Goal: Task Accomplishment & Management: Complete application form

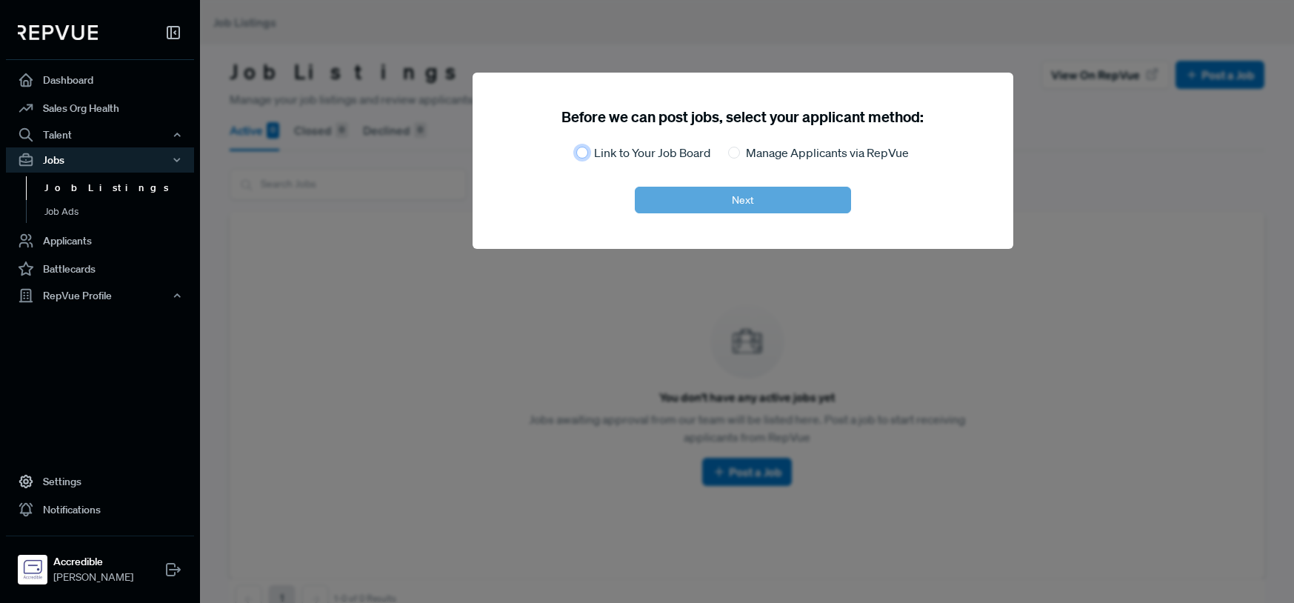
click at [580, 151] on input "Link to Your Job Board" at bounding box center [582, 153] width 12 height 12
radio input "true"
click at [760, 197] on button "Next" at bounding box center [743, 200] width 216 height 27
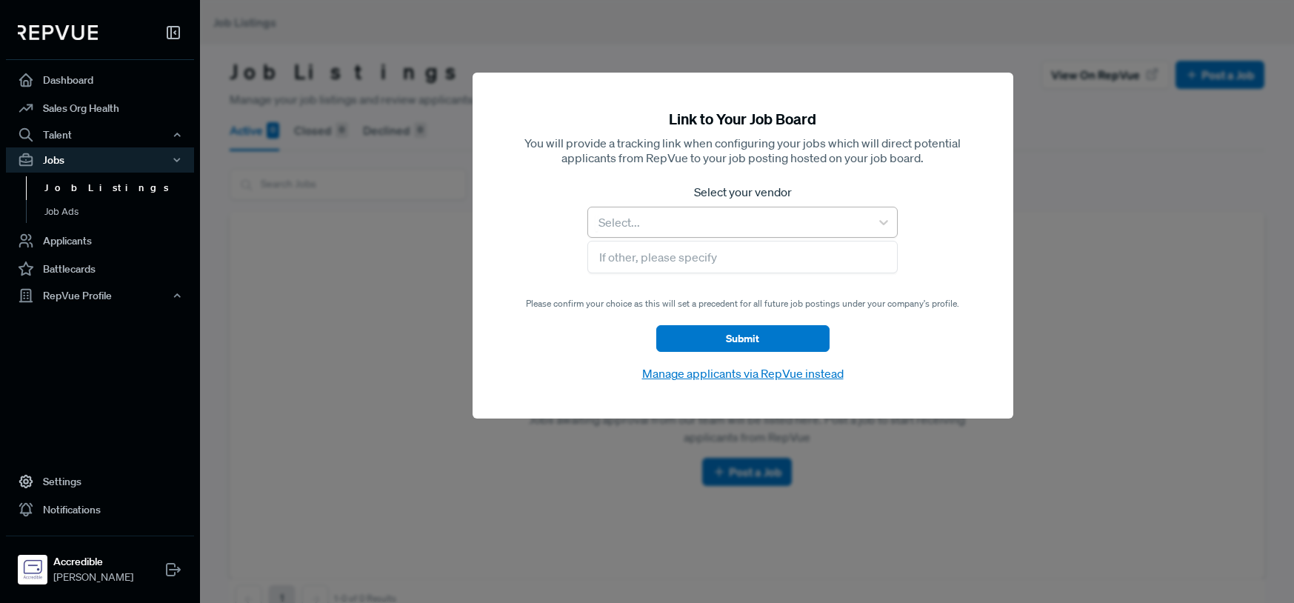
click at [698, 216] on div at bounding box center [729, 222] width 267 height 21
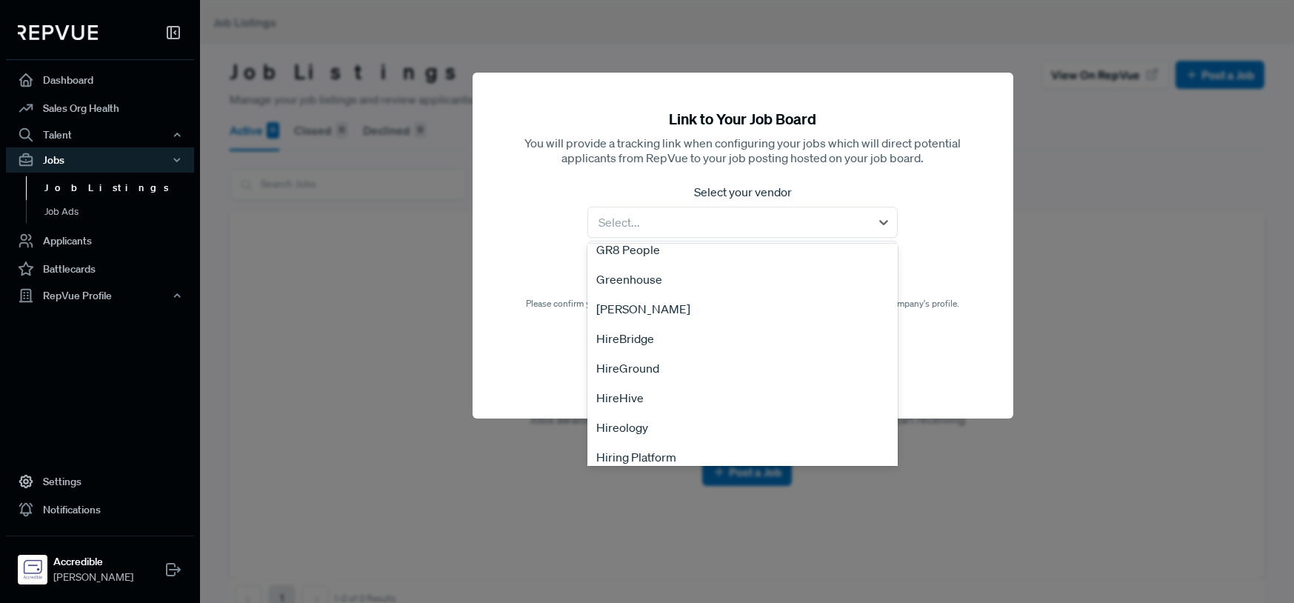
scroll to position [962, 0]
click at [965, 178] on div "Link to Your Job Board You will provide a tracking link when configuring your j…" at bounding box center [743, 246] width 541 height 347
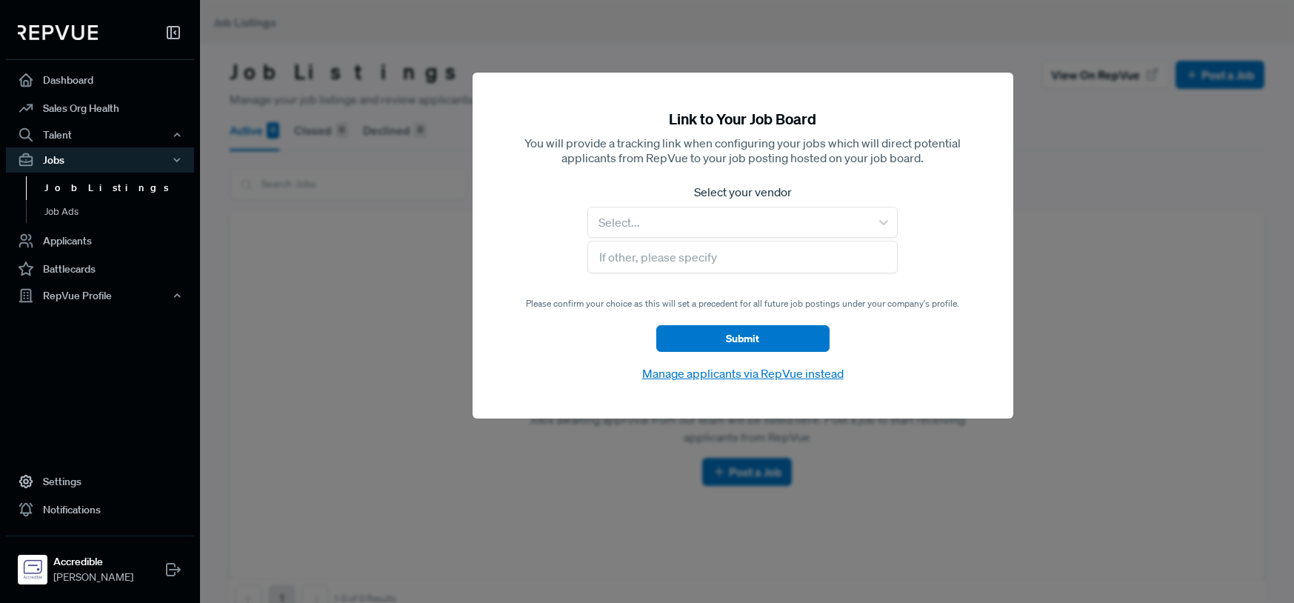
drag, startPoint x: 427, startPoint y: 233, endPoint x: 452, endPoint y: 213, distance: 32.2
click at [426, 233] on div at bounding box center [847, 301] width 1294 height 603
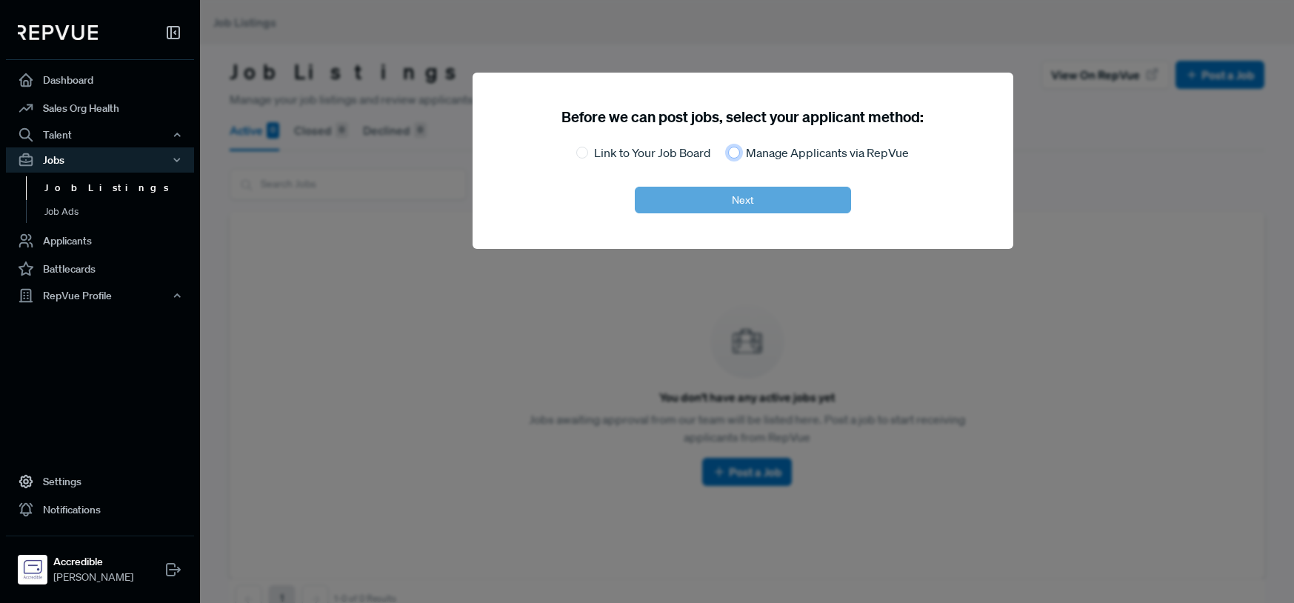
drag, startPoint x: 737, startPoint y: 151, endPoint x: 752, endPoint y: 174, distance: 27.3
click at [738, 152] on input "Manage Applicants via RepVue" at bounding box center [734, 153] width 12 height 12
radio input "true"
click at [750, 202] on button "Next" at bounding box center [743, 200] width 216 height 27
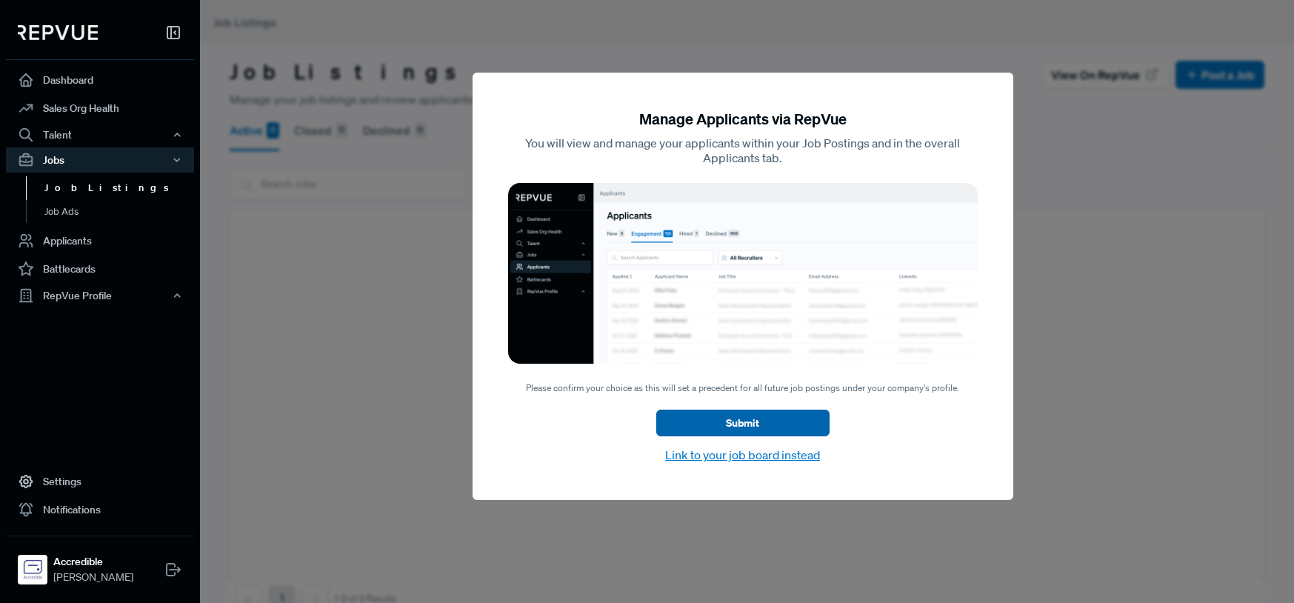
click at [736, 425] on button "Submit" at bounding box center [742, 423] width 173 height 27
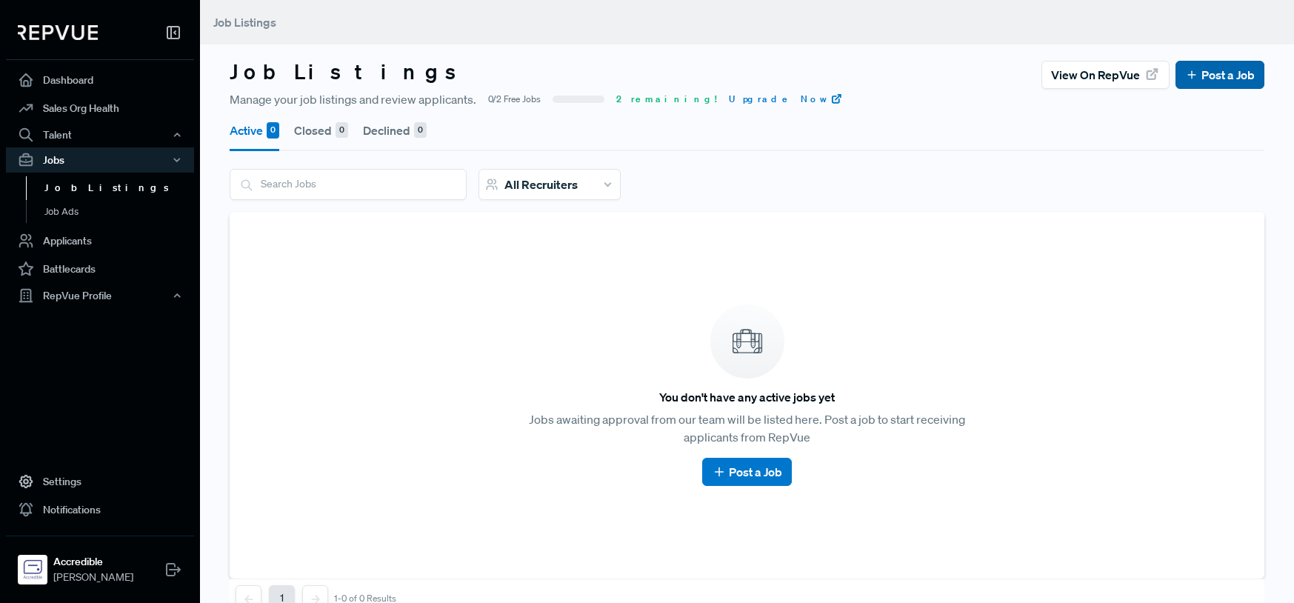
click at [1208, 73] on link "Post a Job" at bounding box center [1220, 75] width 70 height 18
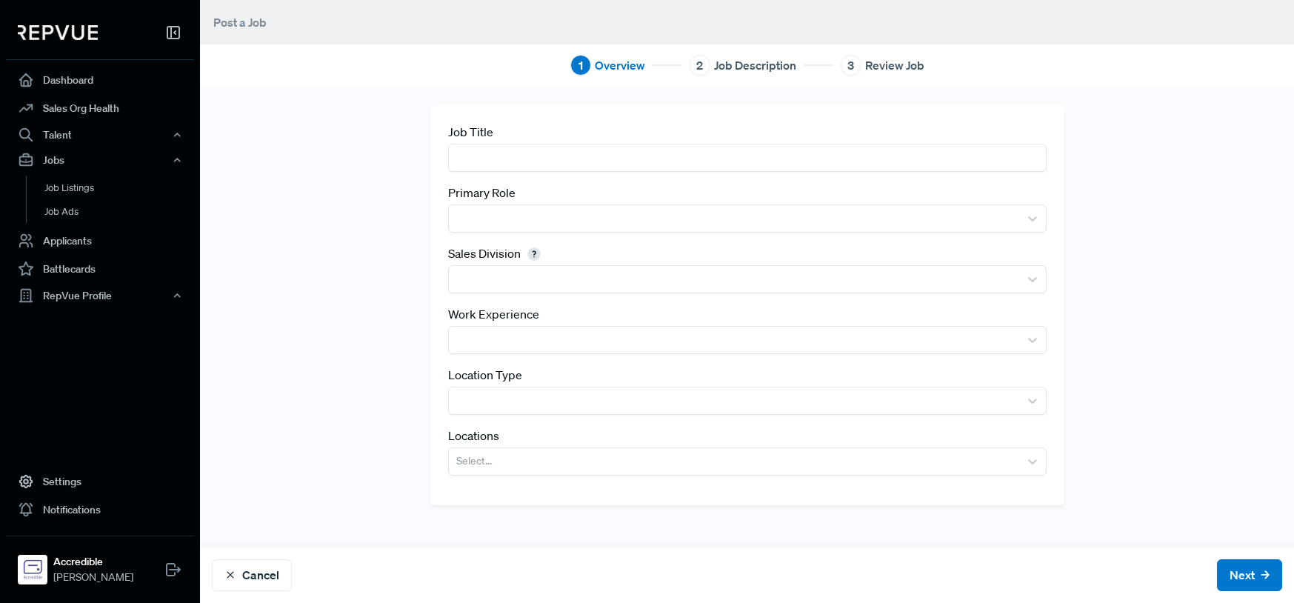
click at [549, 159] on input "text" at bounding box center [747, 157] width 599 height 27
paste input "Sales Development Representative Remote - US Based - EST Preferred"
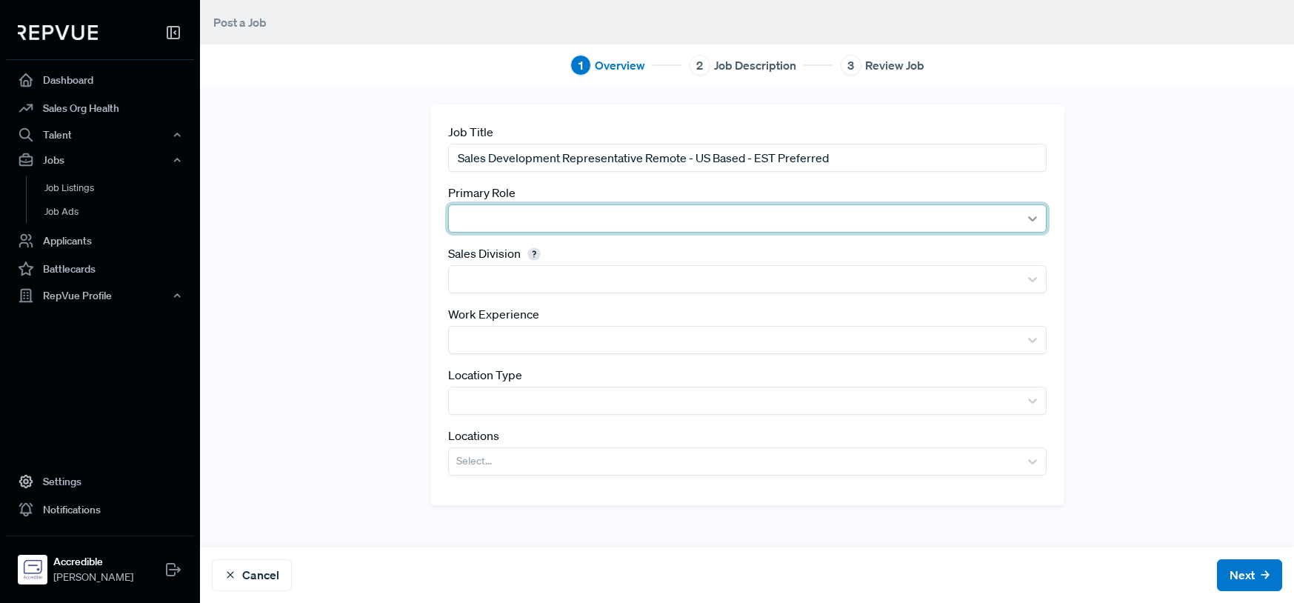
type input "Sales Development Representative Remote - US Based - EST Preferred"
click at [1025, 217] on icon at bounding box center [1032, 218] width 15 height 15
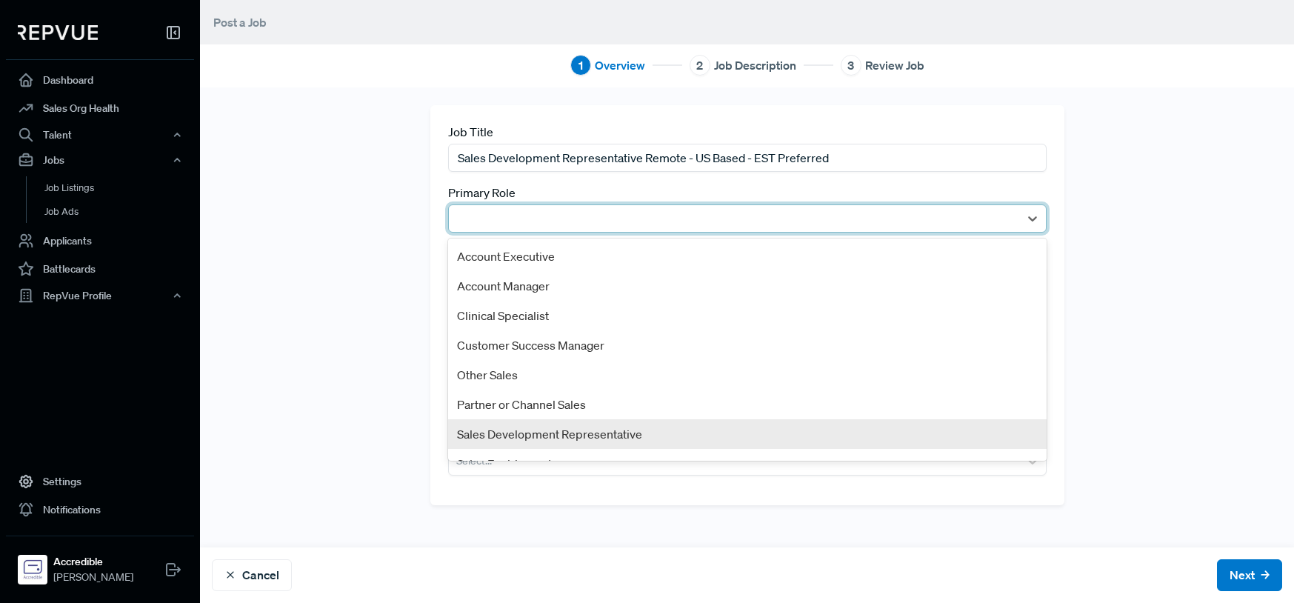
click at [618, 431] on div "Sales Development Representative" at bounding box center [747, 434] width 599 height 30
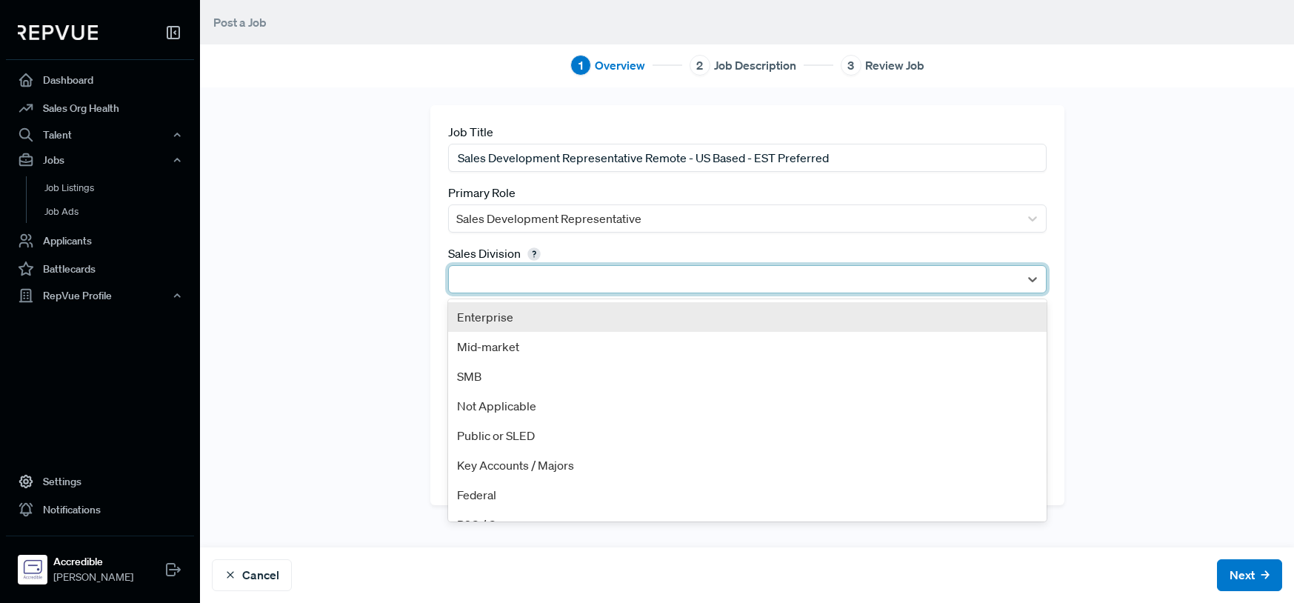
click at [503, 280] on div at bounding box center [734, 279] width 556 height 21
click at [551, 276] on div at bounding box center [734, 279] width 556 height 21
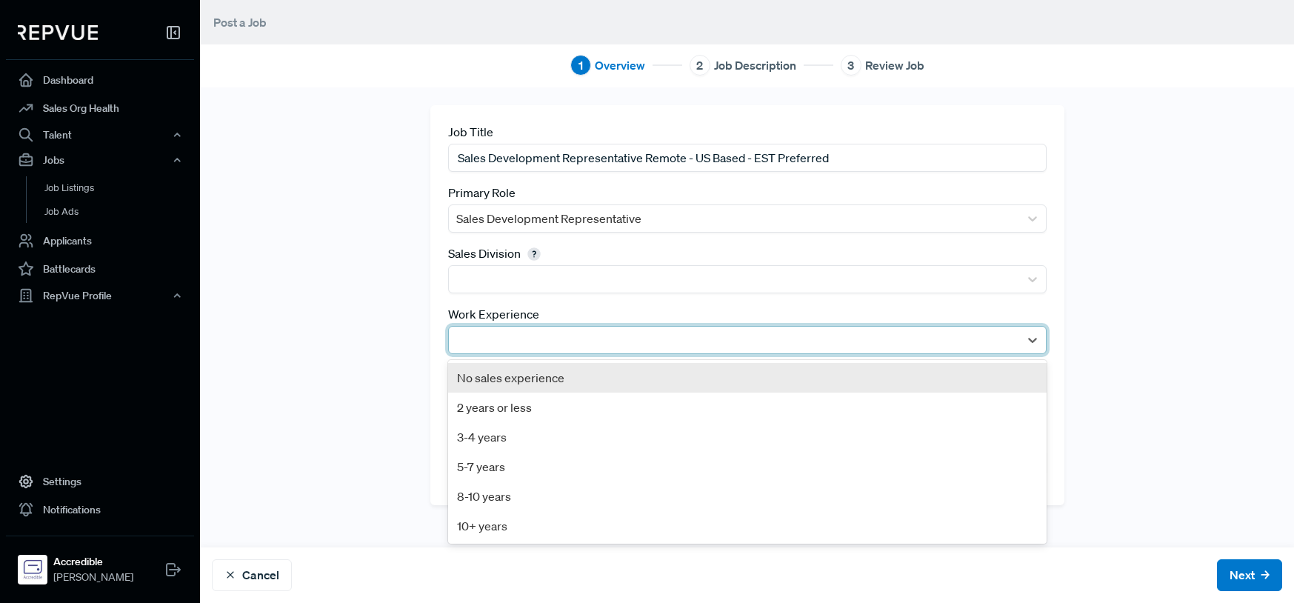
click at [533, 333] on div at bounding box center [734, 340] width 556 height 21
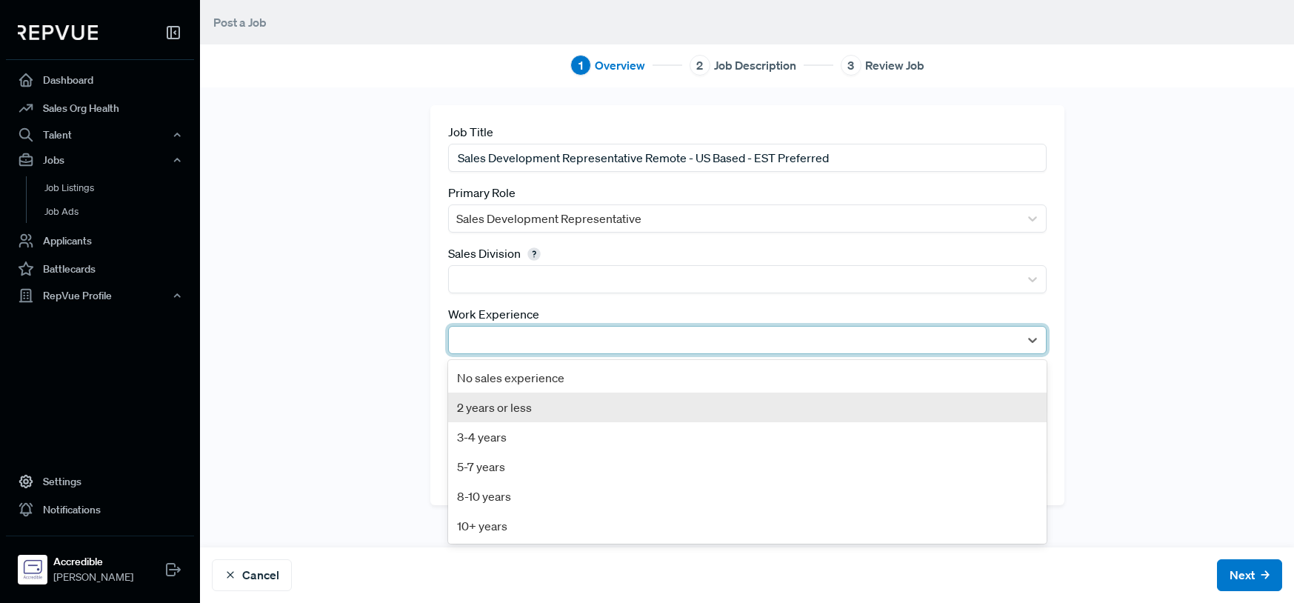
click at [524, 410] on div "2 years or less" at bounding box center [747, 408] width 599 height 30
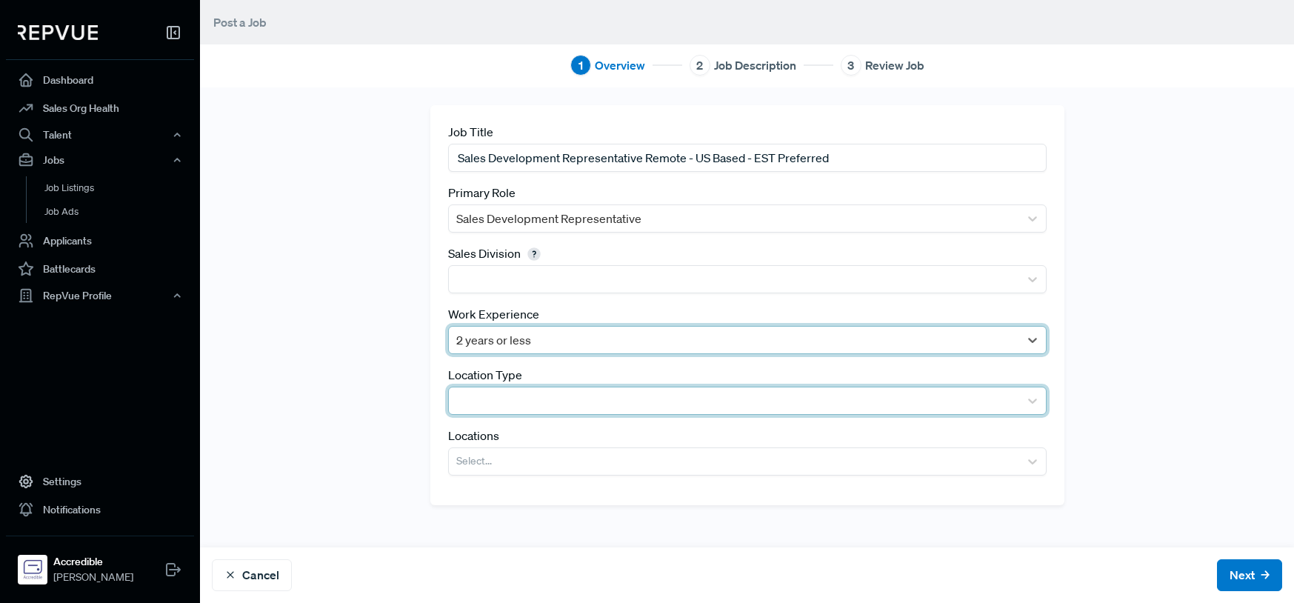
click at [501, 401] on div at bounding box center [734, 400] width 556 height 21
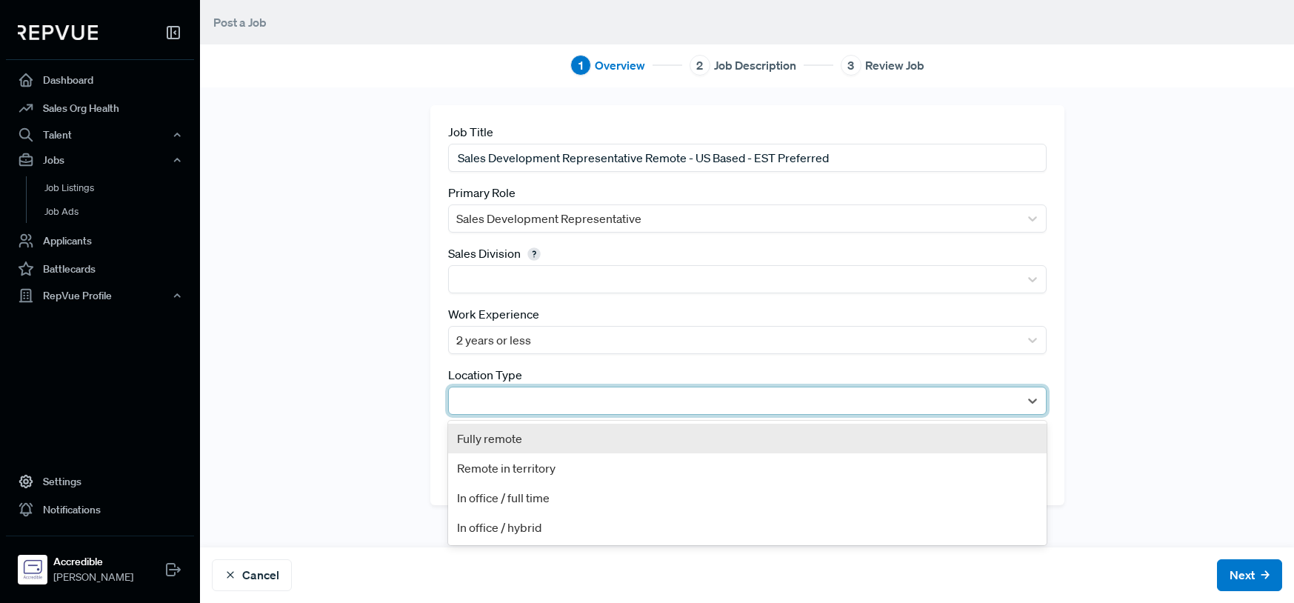
click at [506, 439] on div "Fully remote" at bounding box center [747, 439] width 599 height 30
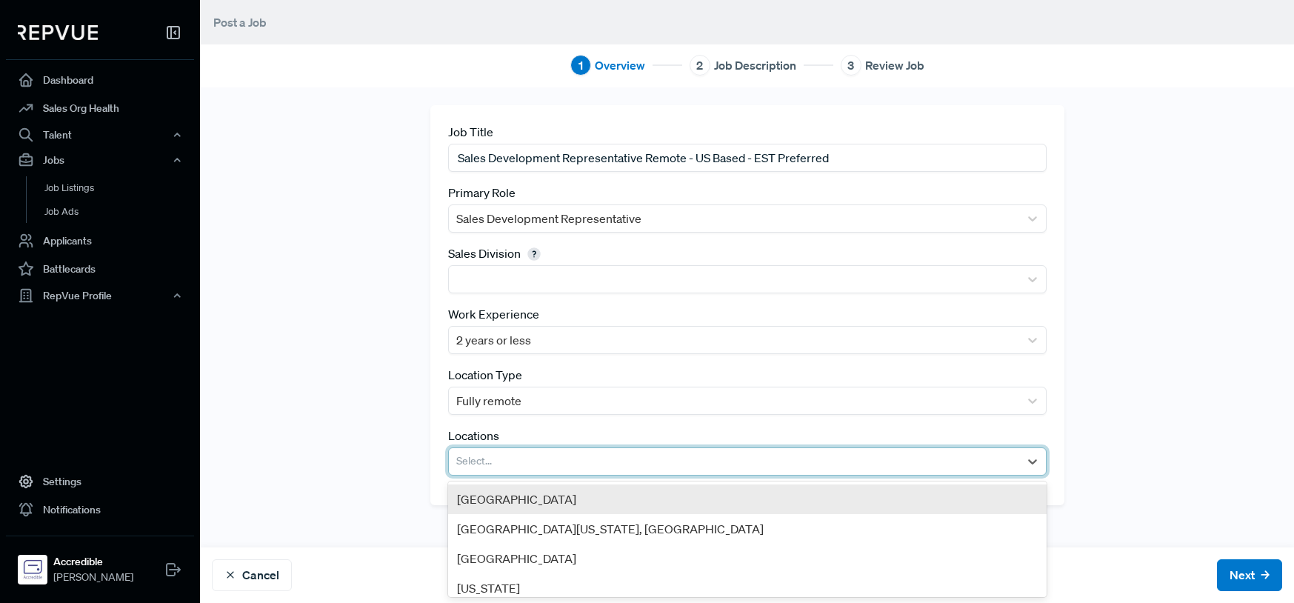
click at [506, 461] on div at bounding box center [734, 461] width 556 height 21
click at [510, 499] on div "[GEOGRAPHIC_DATA]" at bounding box center [747, 499] width 599 height 30
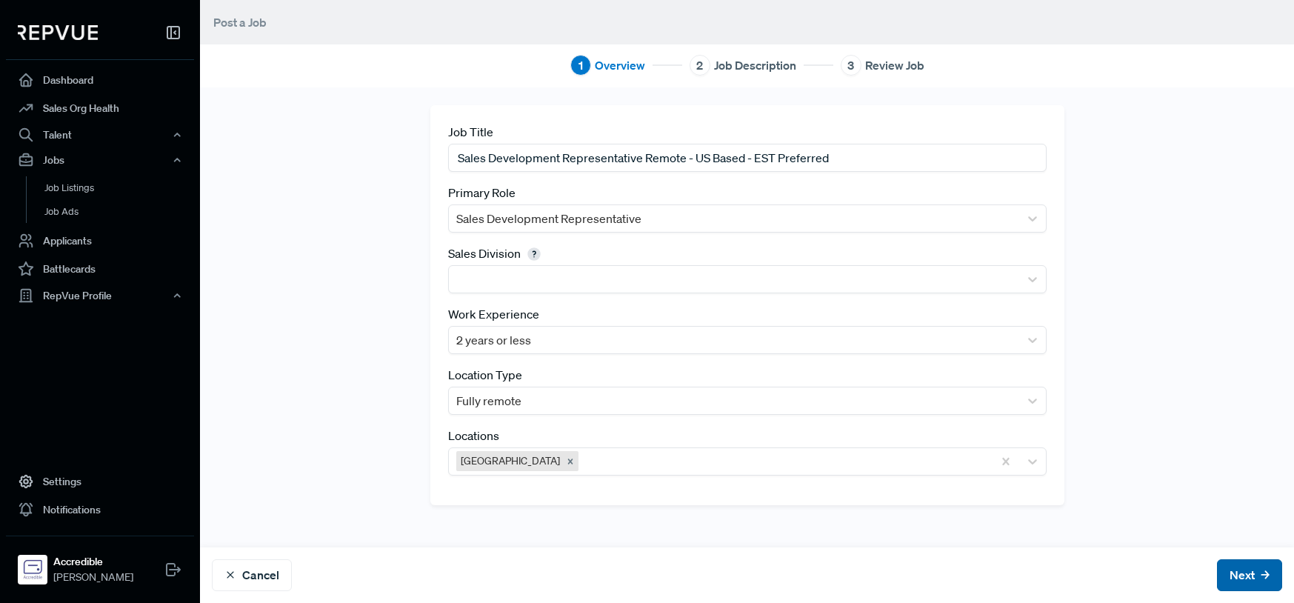
drag, startPoint x: 1224, startPoint y: 574, endPoint x: 1207, endPoint y: 571, distance: 17.3
click at [1222, 574] on button "Next" at bounding box center [1249, 575] width 65 height 32
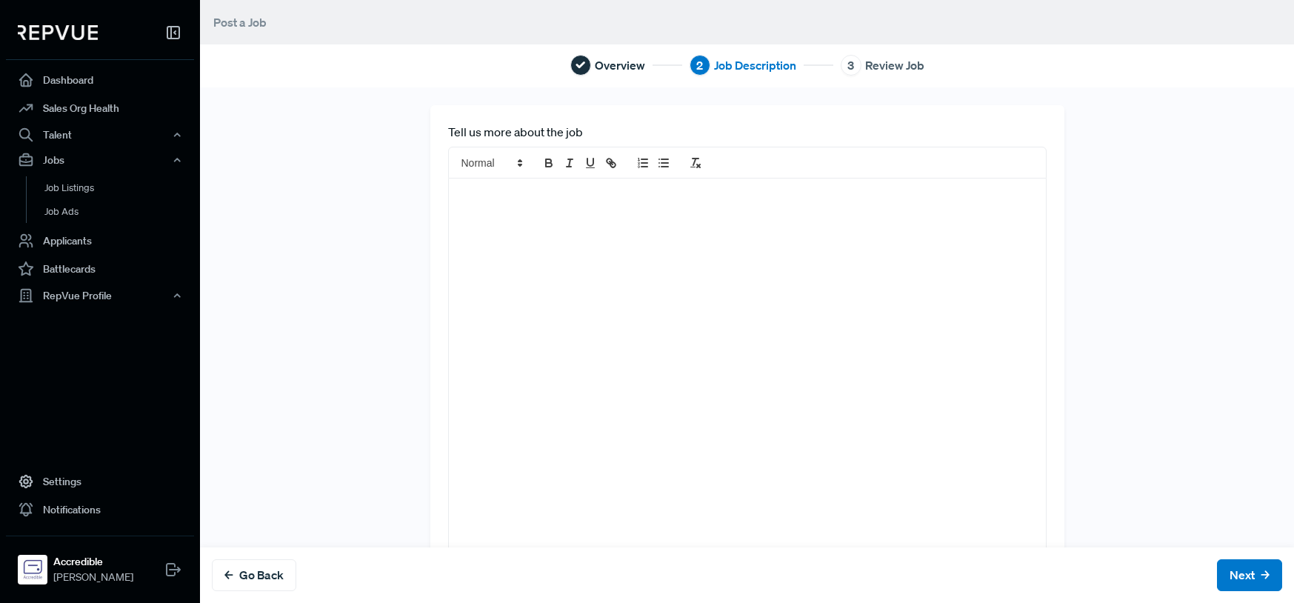
click at [467, 201] on p at bounding box center [747, 194] width 575 height 15
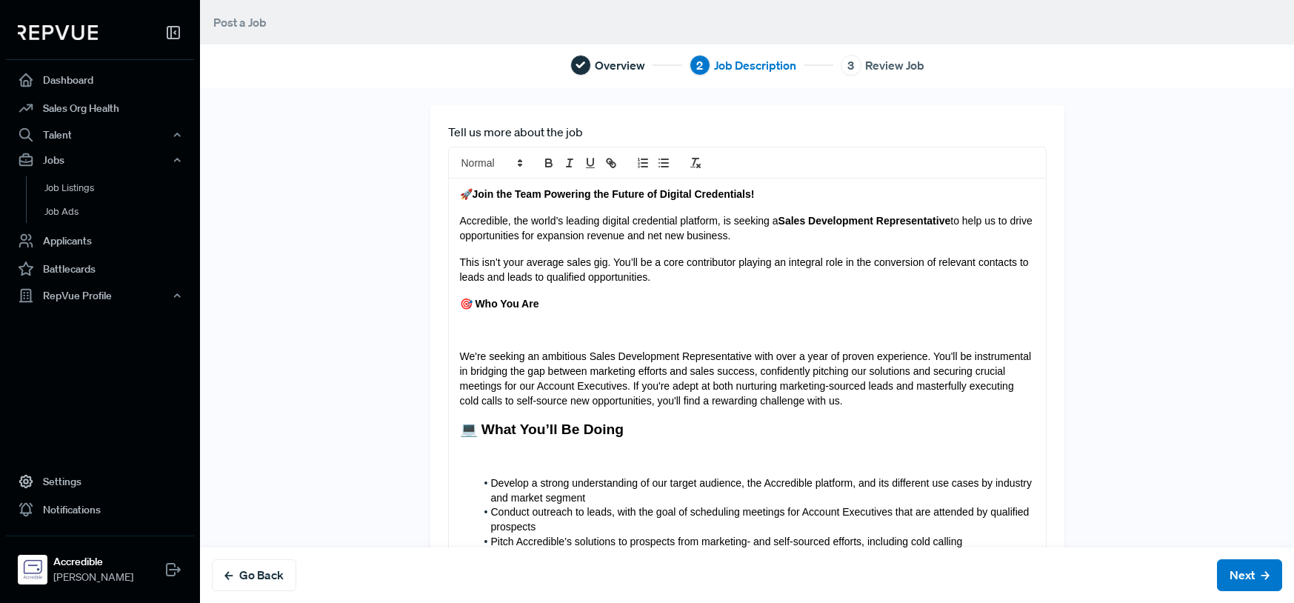
drag, startPoint x: 447, startPoint y: 342, endPoint x: 464, endPoint y: 343, distance: 17.1
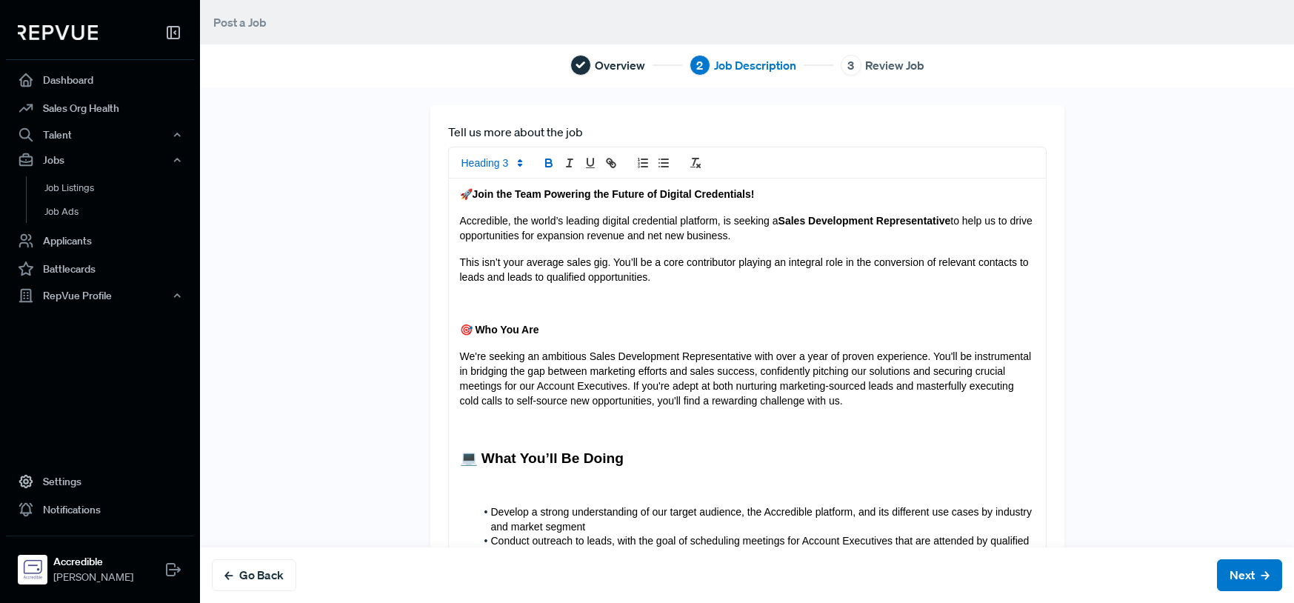
click at [479, 492] on p at bounding box center [747, 486] width 575 height 15
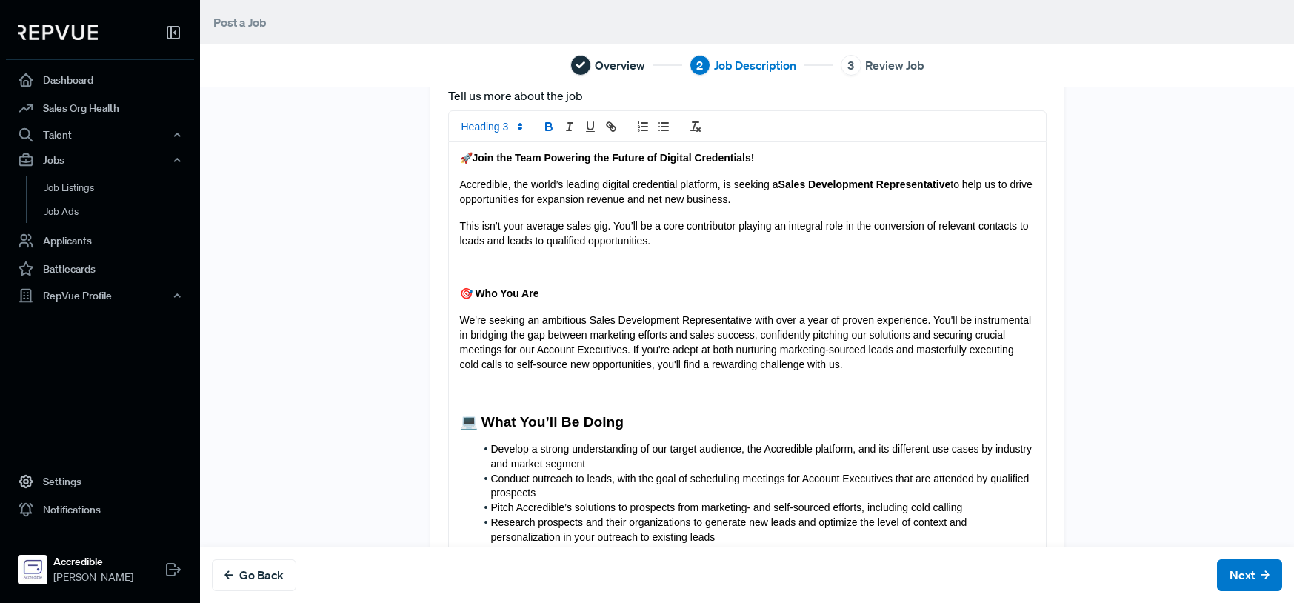
scroll to position [17, 0]
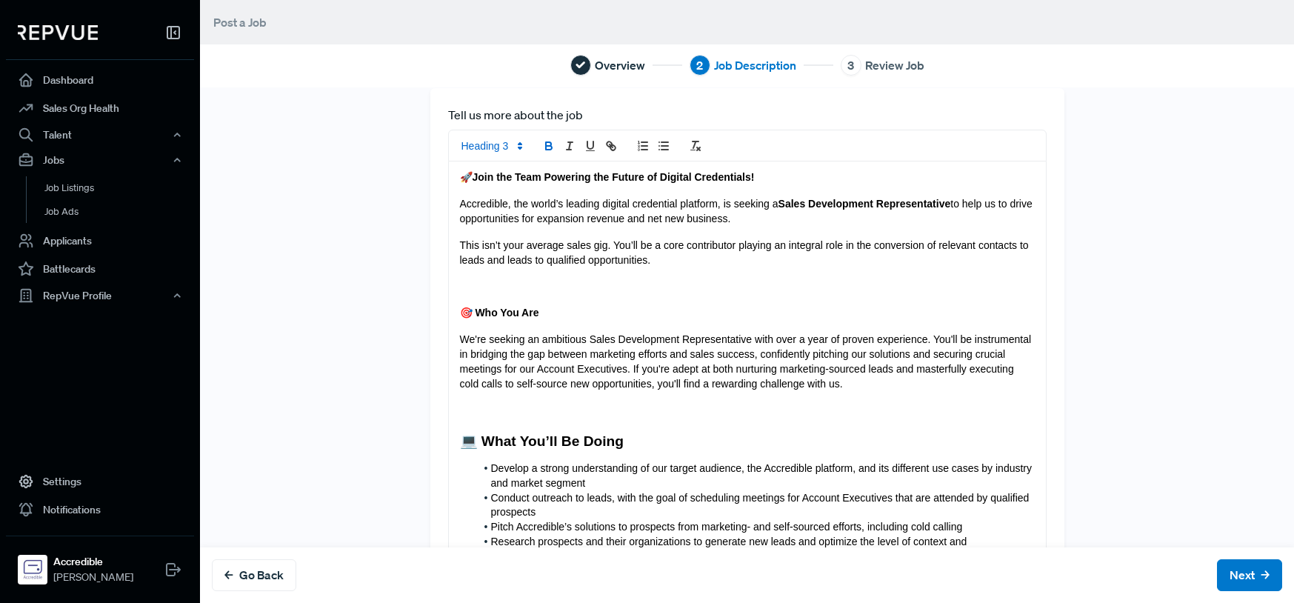
click at [460, 416] on h3 at bounding box center [747, 412] width 575 height 17
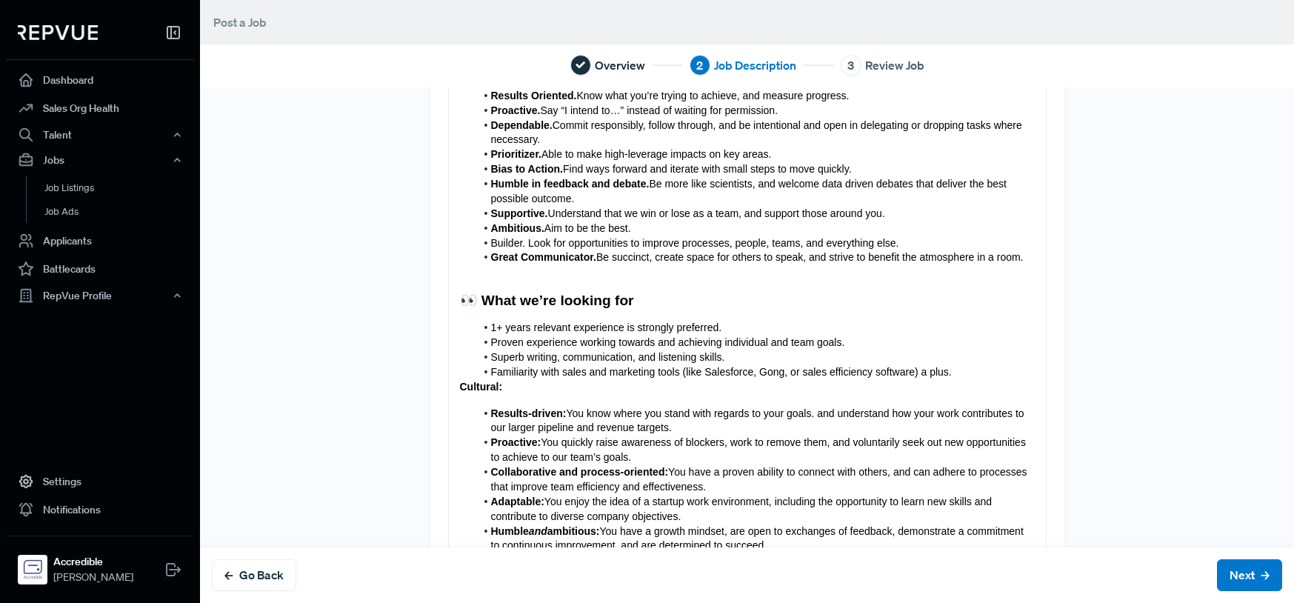
scroll to position [860, 0]
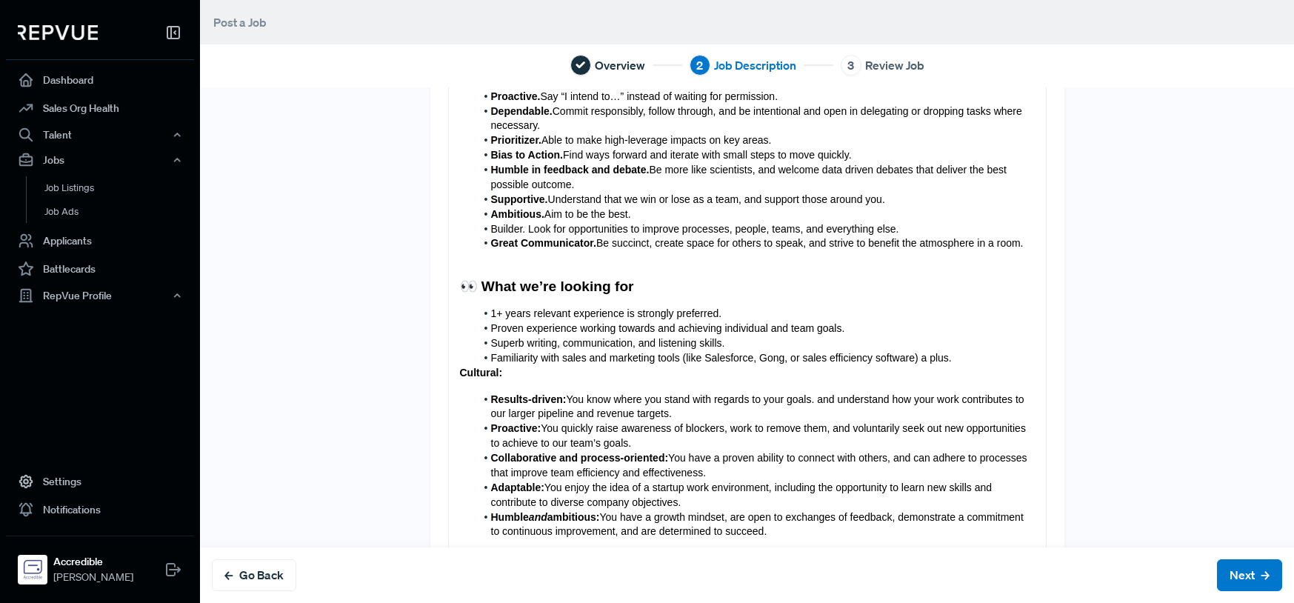
click at [449, 375] on div "🚀 Join the Team Powering the Future of Digital Credentials! Accredible, the wor…" at bounding box center [747, 223] width 597 height 1810
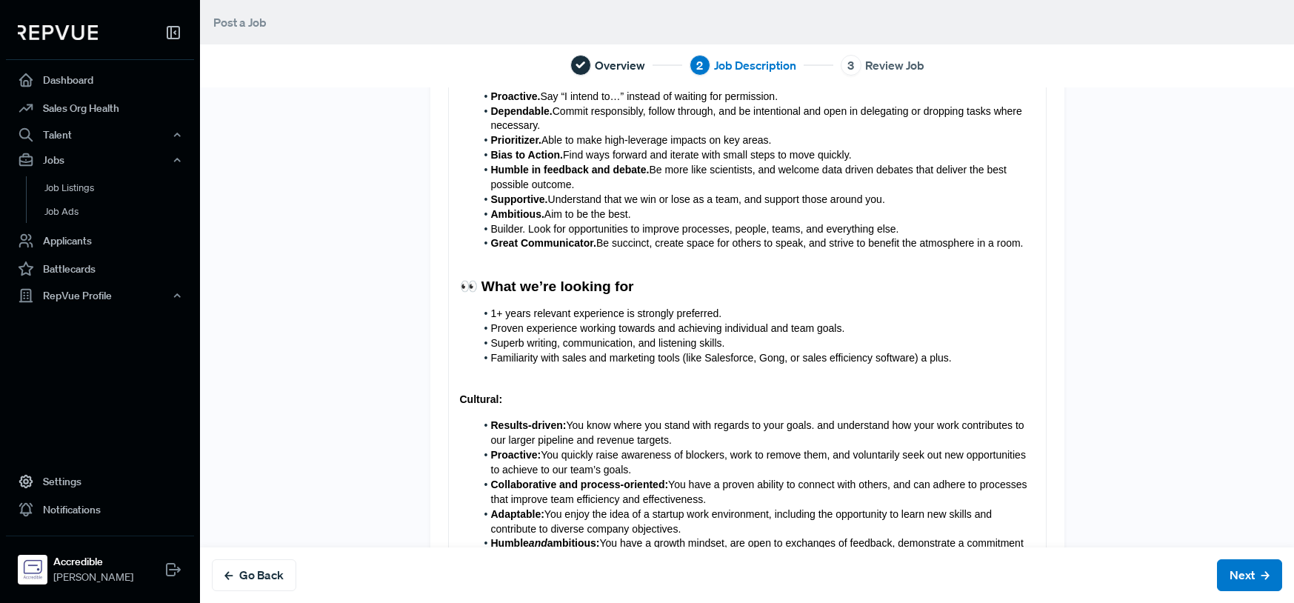
click at [499, 410] on div "🚀 Join the Team Powering the Future of Digital Credentials! Accredible, the wor…" at bounding box center [747, 236] width 597 height 1836
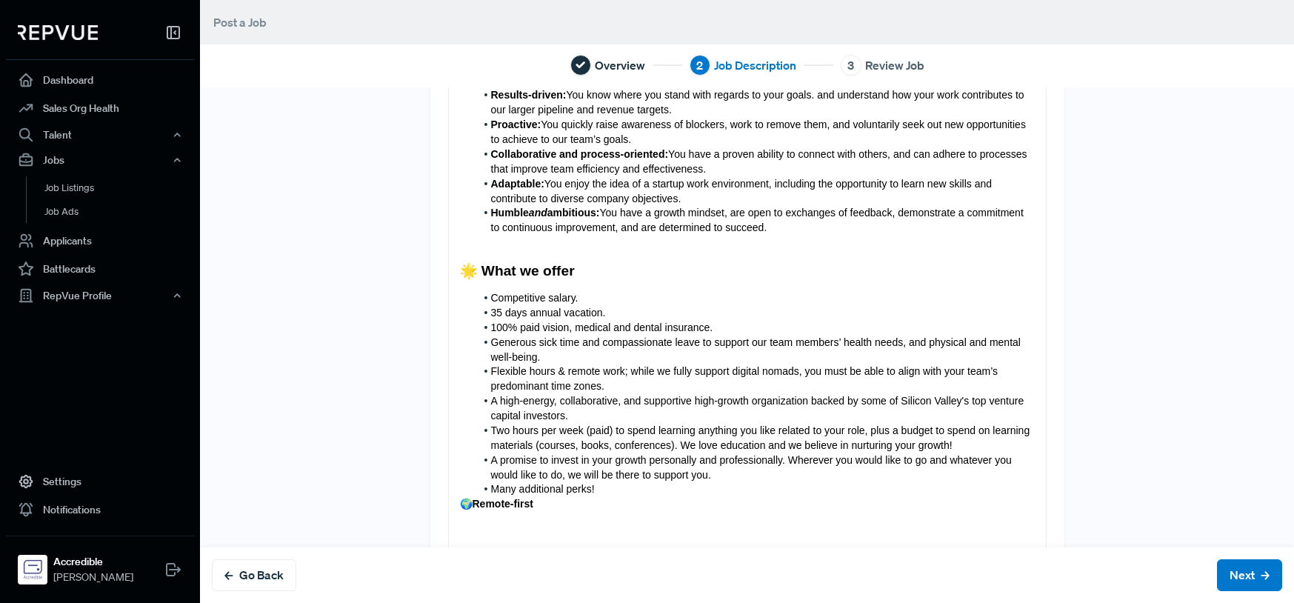
scroll to position [1191, 0]
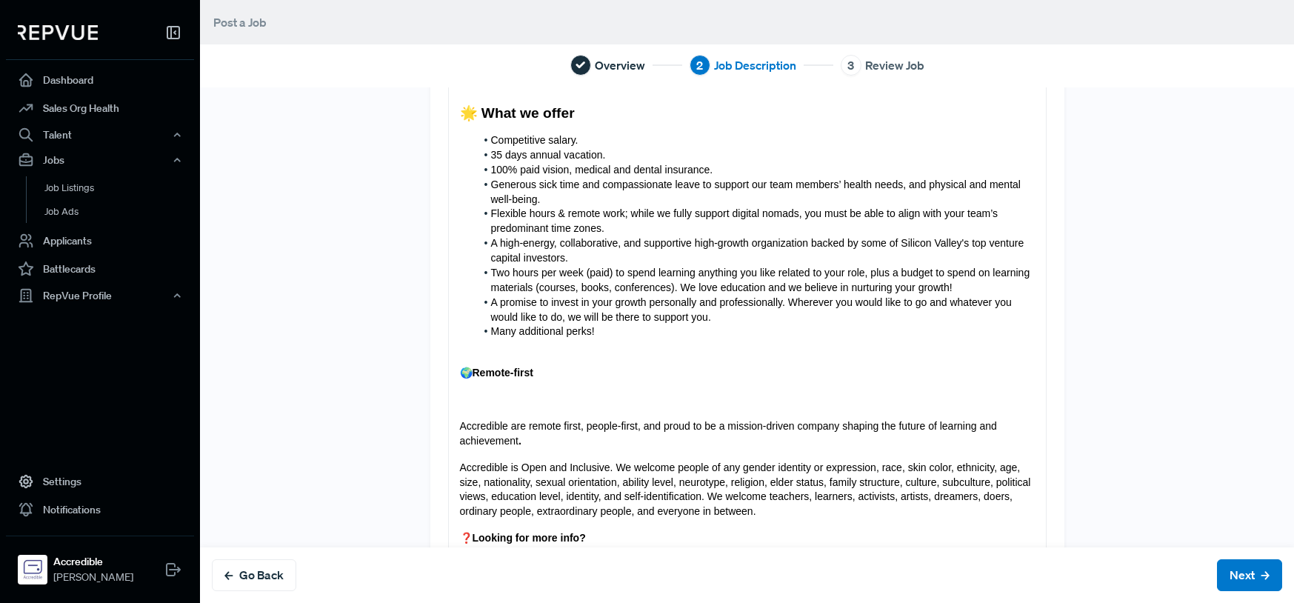
scroll to position [1351, 0]
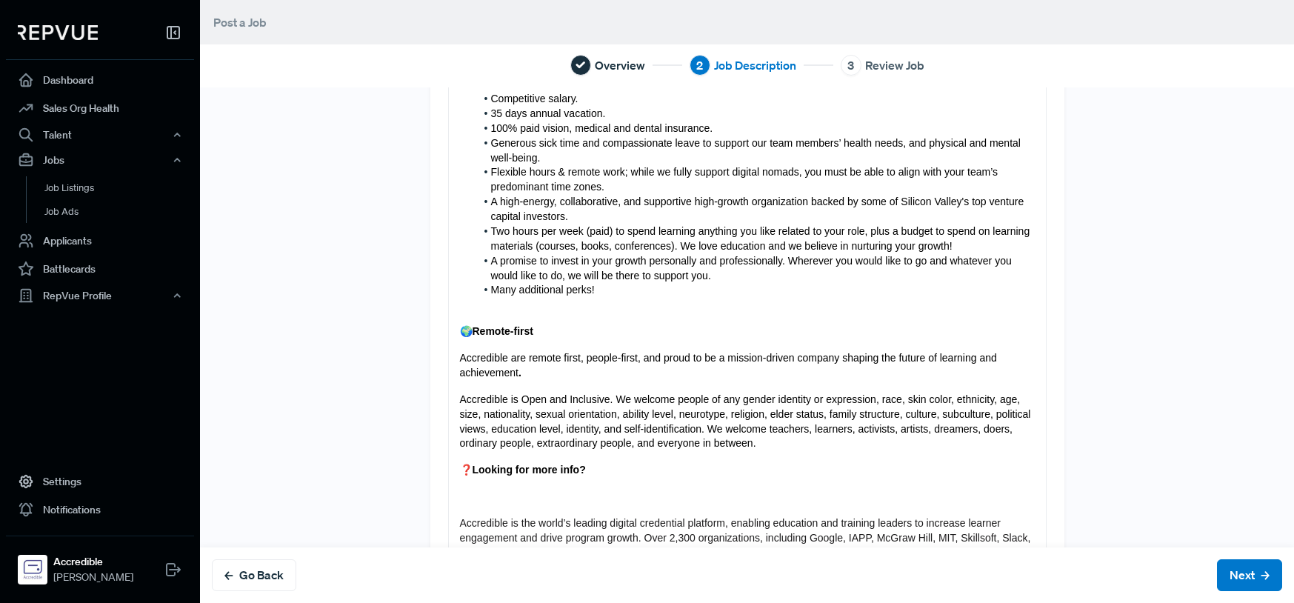
scroll to position [1413, 0]
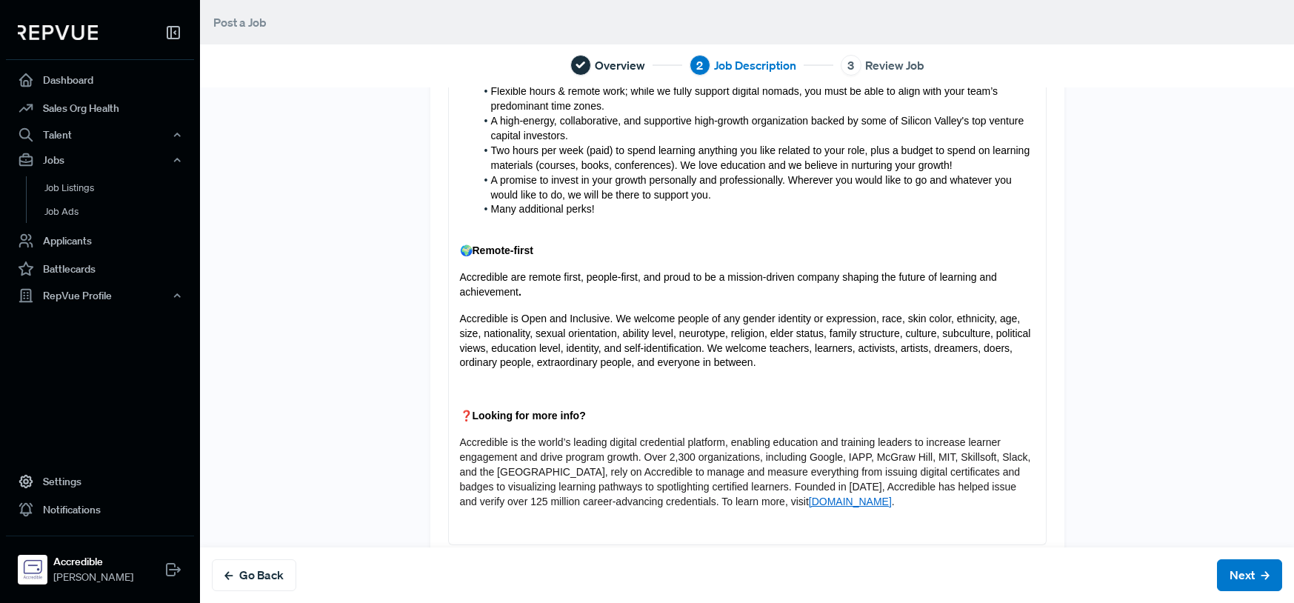
scroll to position [1505, 0]
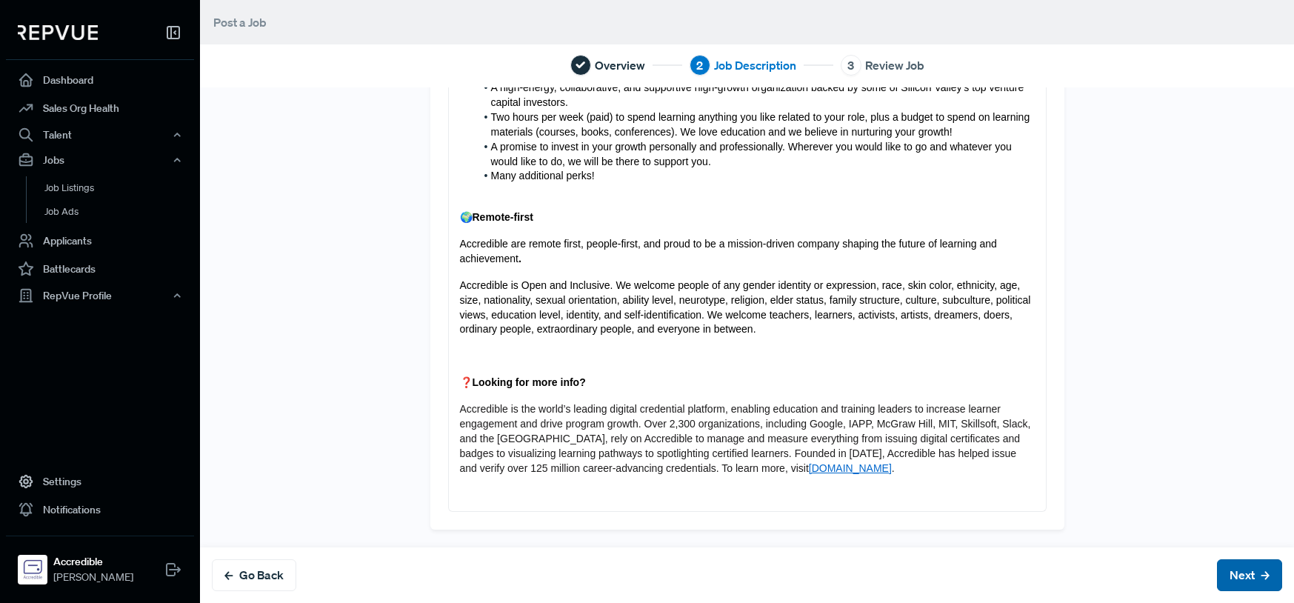
click at [1225, 576] on button "Next" at bounding box center [1249, 575] width 65 height 32
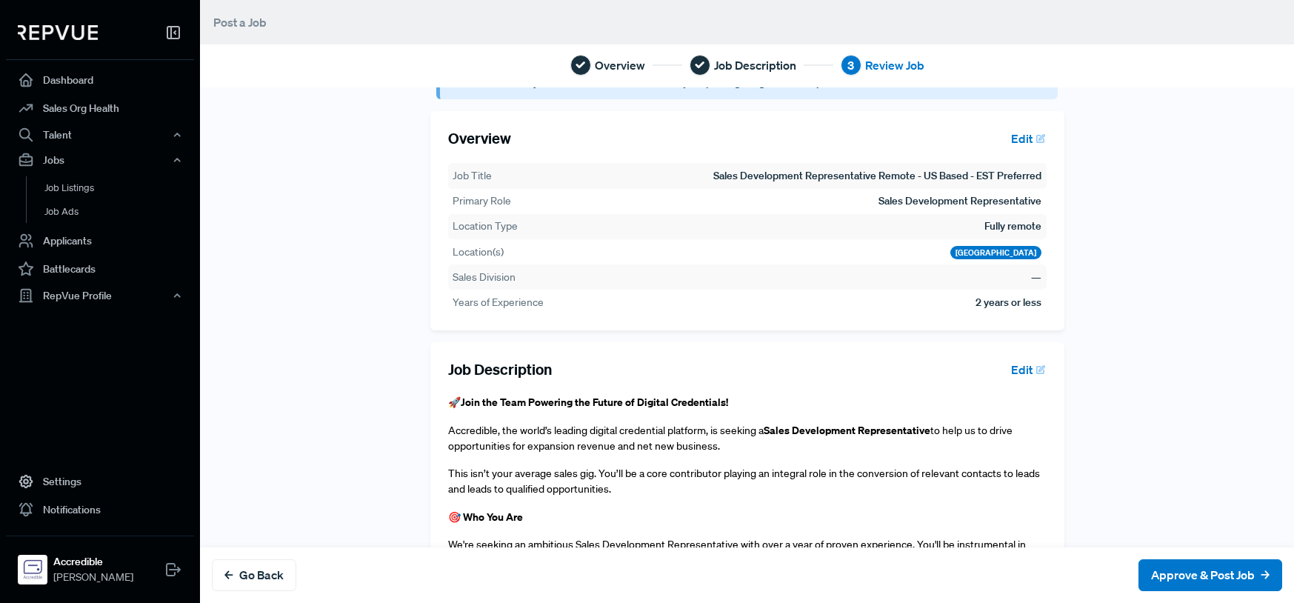
scroll to position [0, 0]
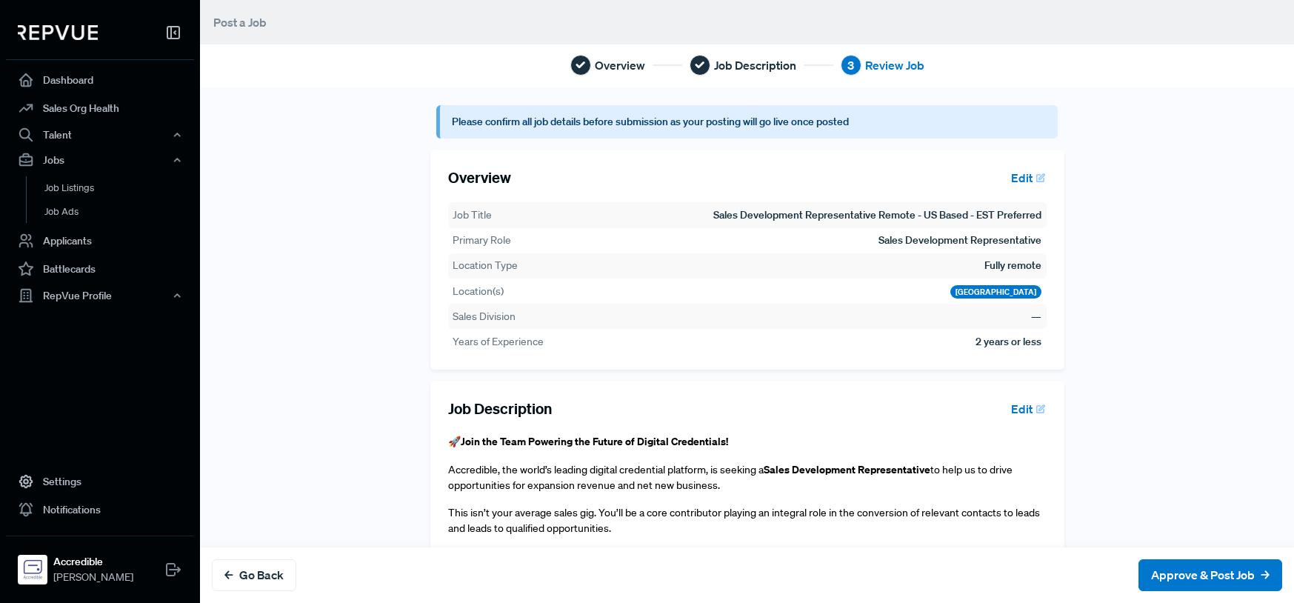
click at [1014, 407] on button "Edit" at bounding box center [1026, 408] width 42 height 25
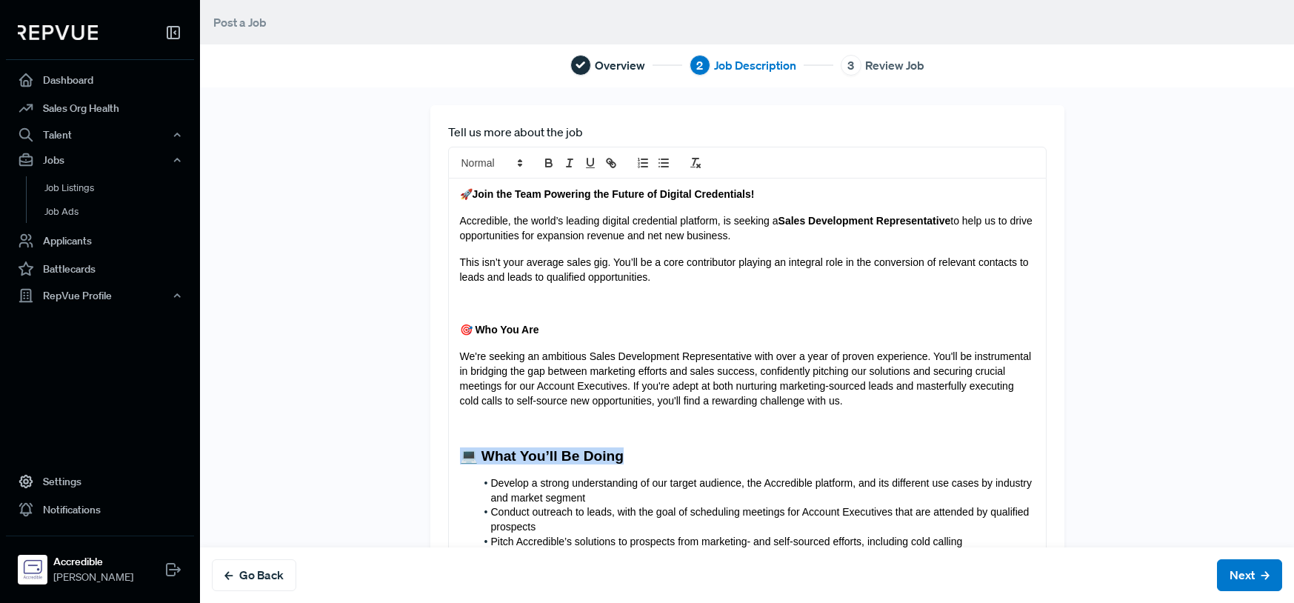
drag, startPoint x: 619, startPoint y: 457, endPoint x: 460, endPoint y: 449, distance: 159.5
drag, startPoint x: 746, startPoint y: 196, endPoint x: 436, endPoint y: 197, distance: 309.7
click at [513, 162] on icon at bounding box center [519, 162] width 13 height 13
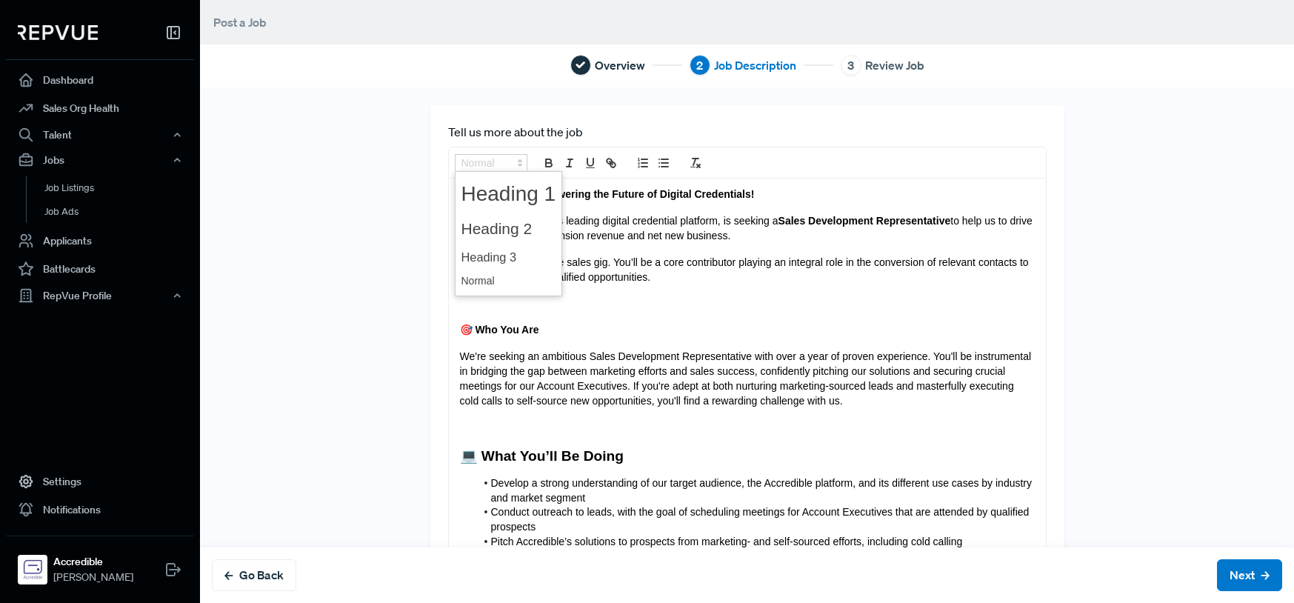
click at [505, 253] on span at bounding box center [509, 257] width 95 height 26
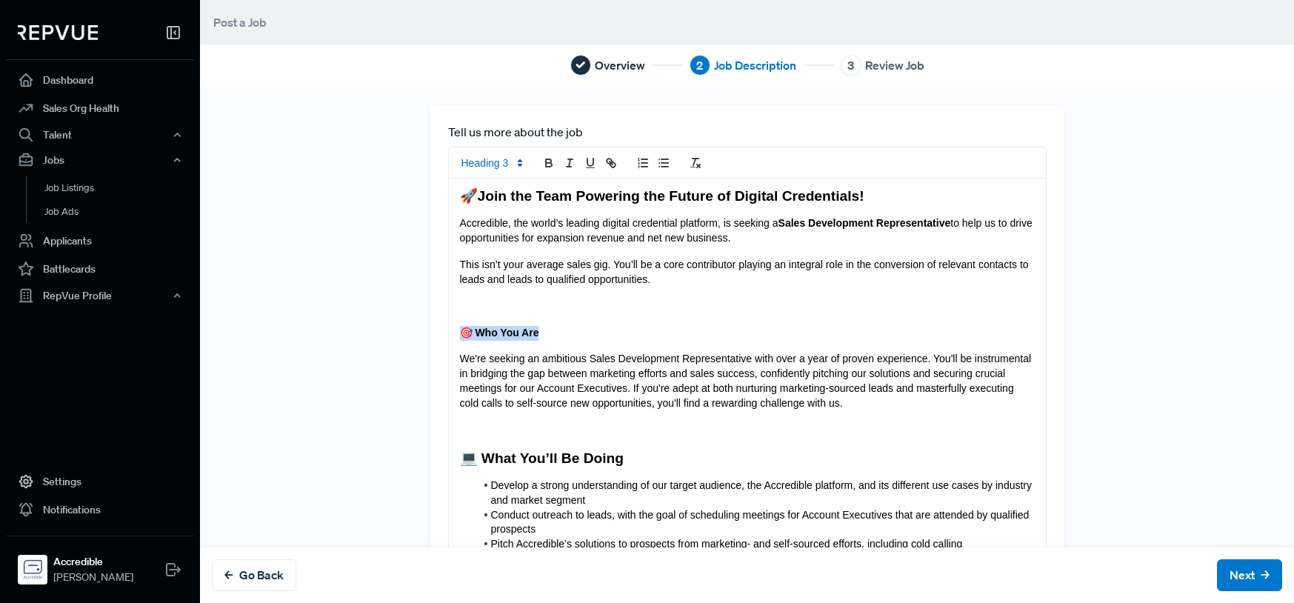
drag, startPoint x: 469, startPoint y: 336, endPoint x: 433, endPoint y: 321, distance: 38.8
drag, startPoint x: 508, startPoint y: 165, endPoint x: 510, endPoint y: 173, distance: 8.3
click at [519, 165] on polygon at bounding box center [520, 164] width 3 height 1
click at [500, 256] on span at bounding box center [509, 257] width 95 height 26
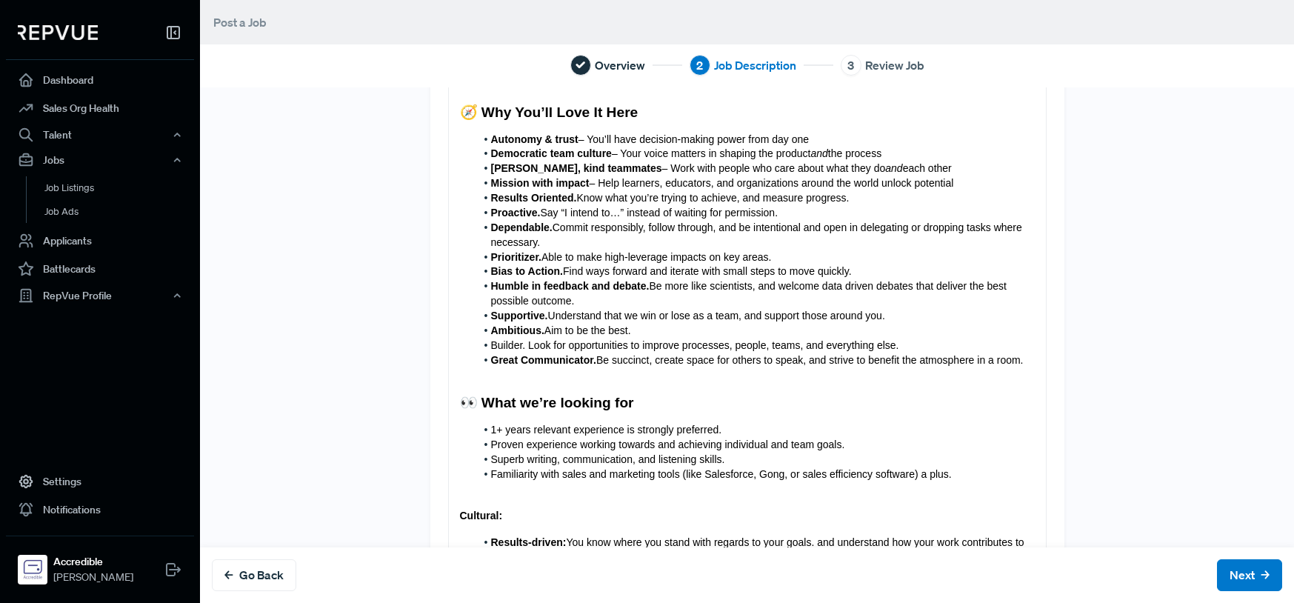
scroll to position [750, 0]
drag, startPoint x: 642, startPoint y: 404, endPoint x: 463, endPoint y: 356, distance: 184.9
click at [430, 401] on div "Tell us more about the job 🚀 Join the Team Powering the Future of Digital Crede…" at bounding box center [747, 308] width 634 height 1906
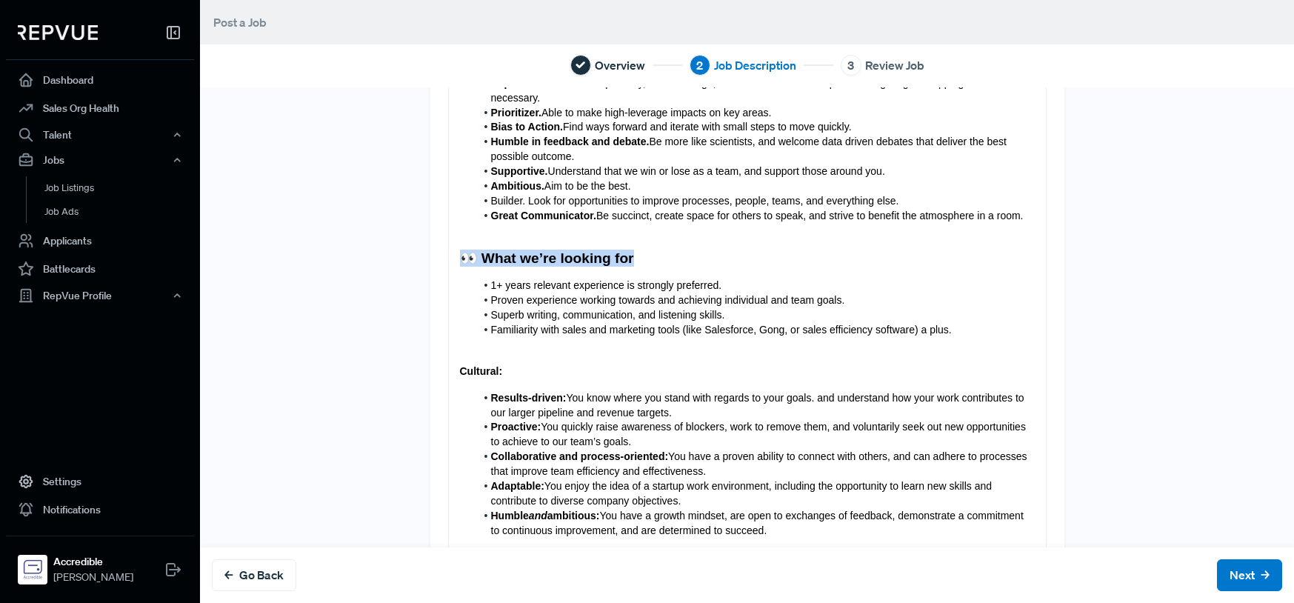
scroll to position [897, 0]
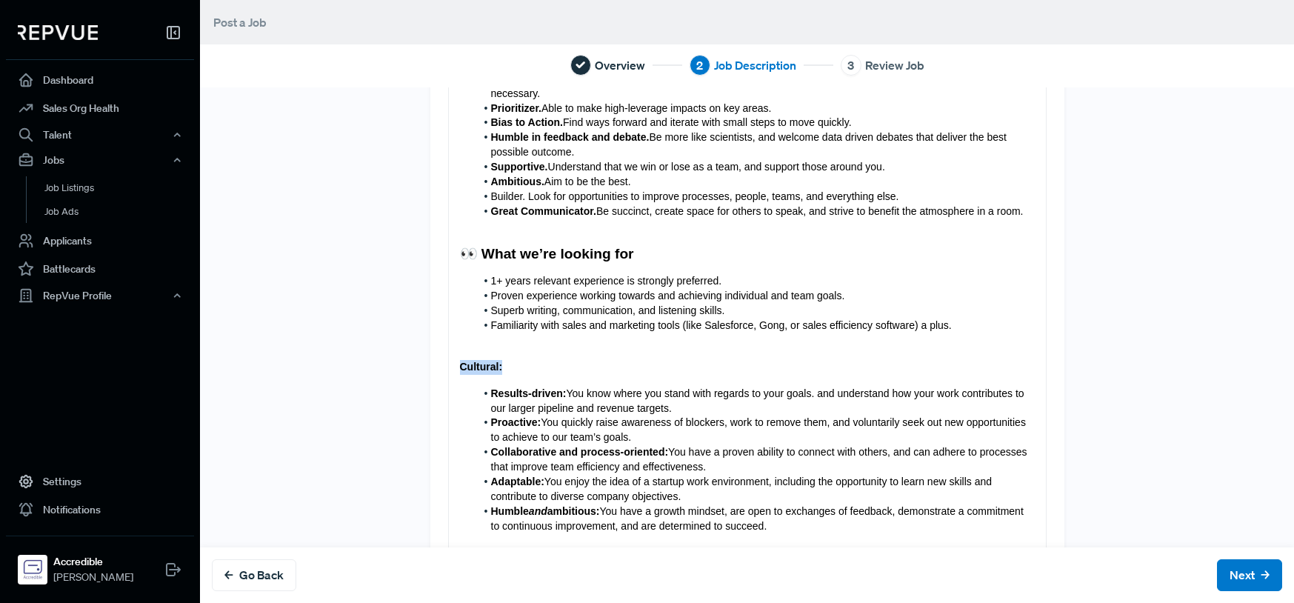
drag, startPoint x: 505, startPoint y: 366, endPoint x: 487, endPoint y: 301, distance: 67.6
click at [430, 373] on div "Tell us more about the job 🚀 Join the Team Powering the Future of Digital Crede…" at bounding box center [747, 161] width 634 height 1906
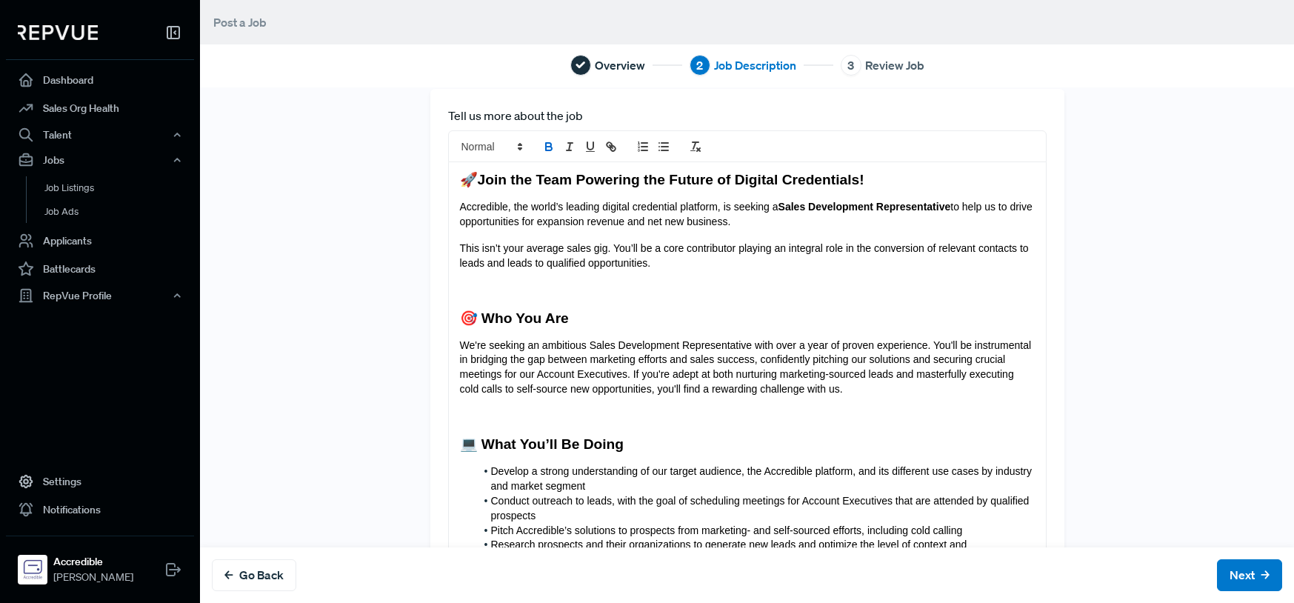
scroll to position [0, 0]
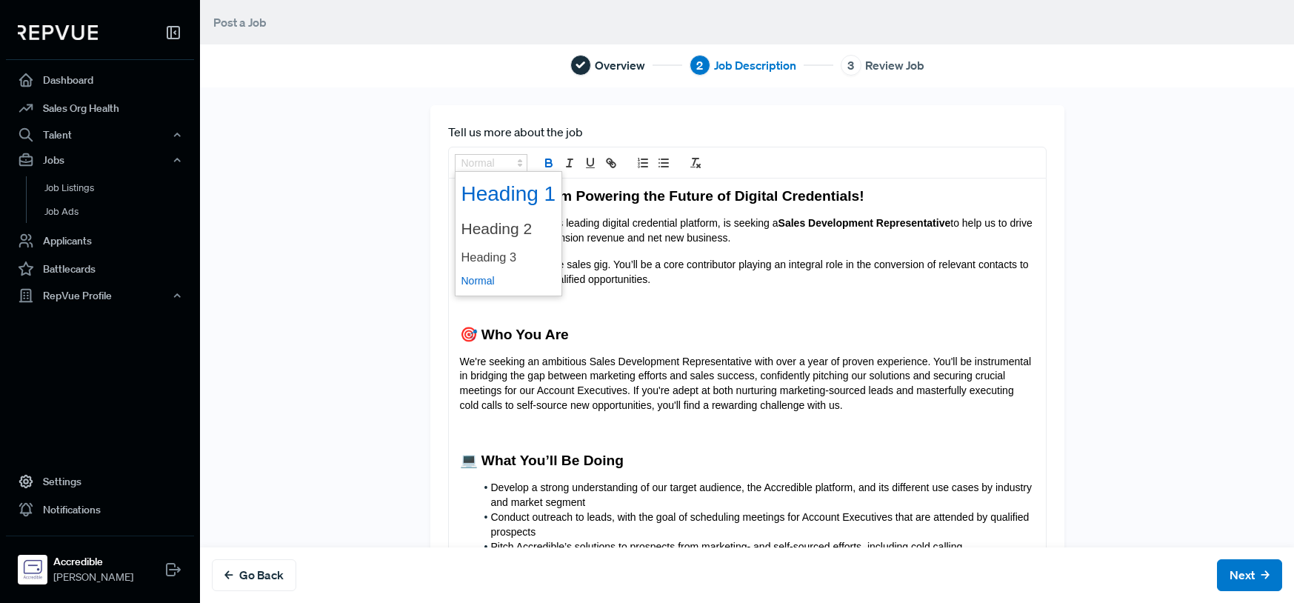
drag, startPoint x: 507, startPoint y: 164, endPoint x: 509, endPoint y: 183, distance: 18.6
click at [519, 165] on polygon at bounding box center [520, 164] width 3 height 1
click at [502, 254] on span at bounding box center [509, 257] width 95 height 26
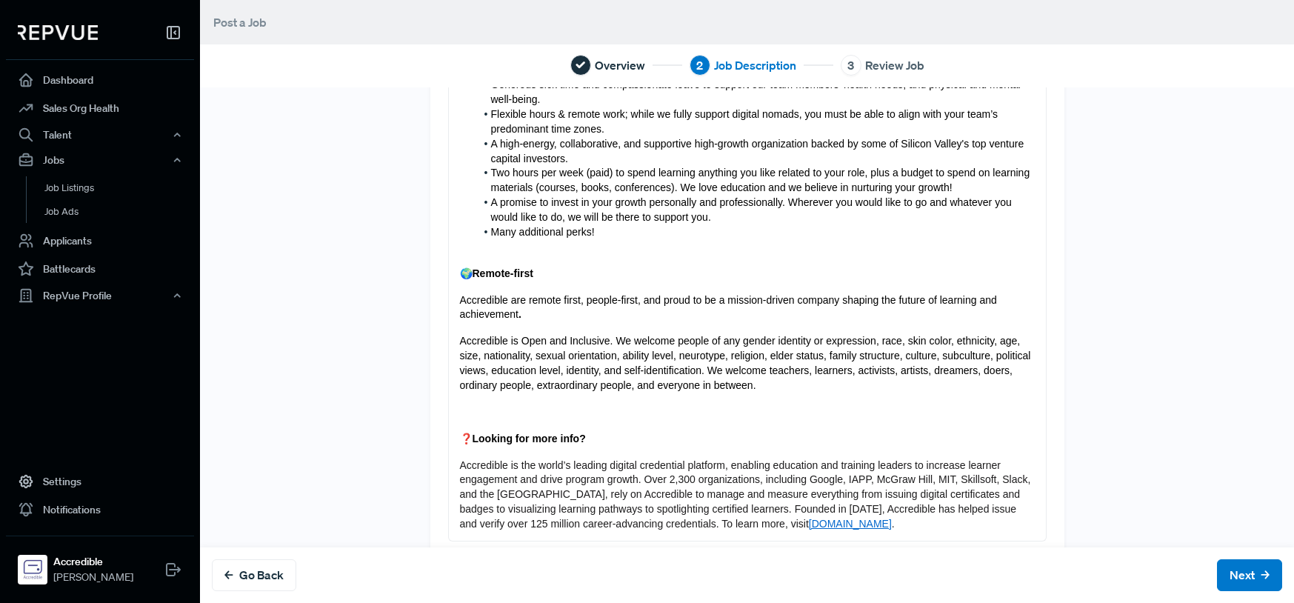
scroll to position [1461, 0]
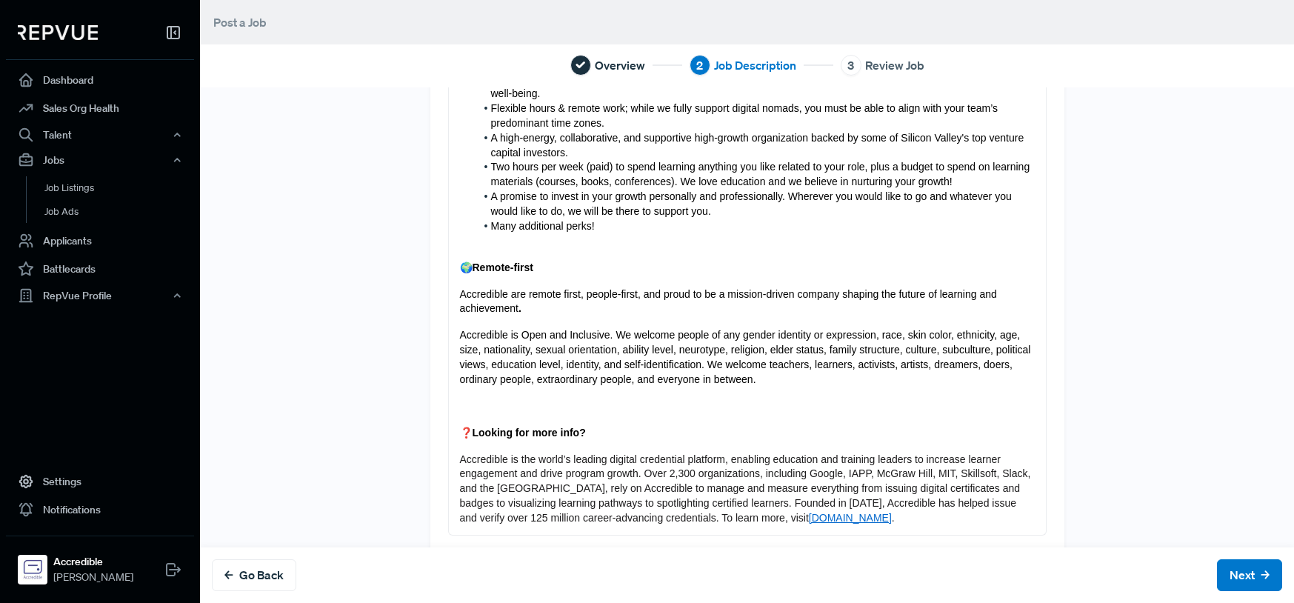
drag, startPoint x: 528, startPoint y: 270, endPoint x: 456, endPoint y: 261, distance: 72.5
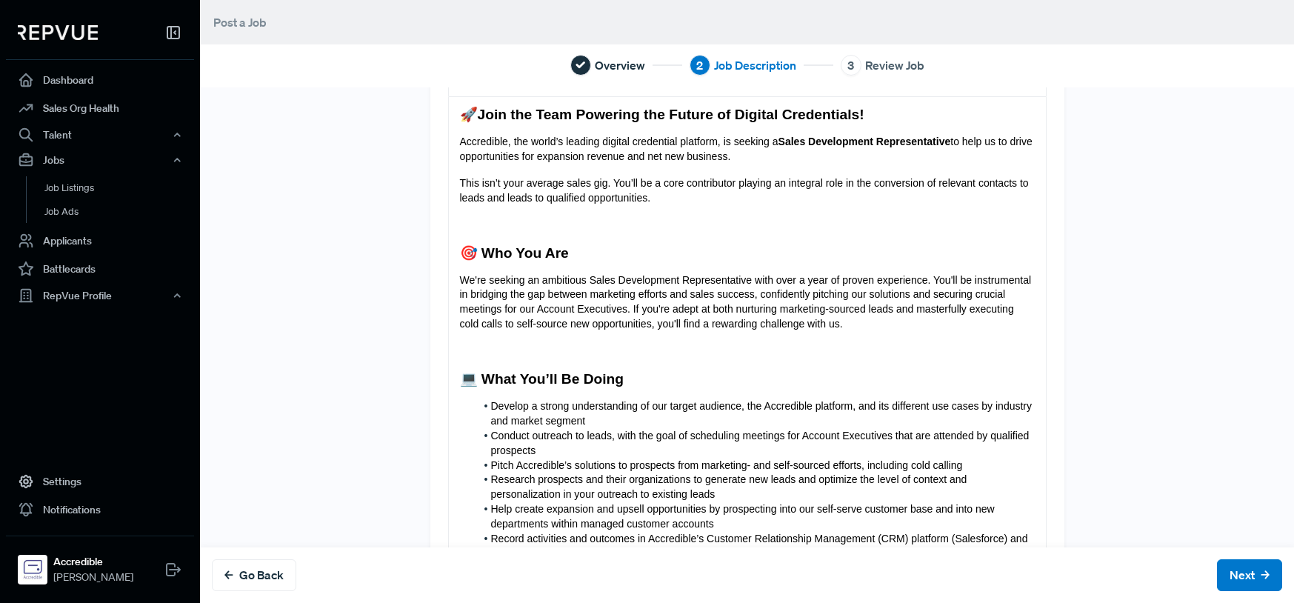
scroll to position [0, 0]
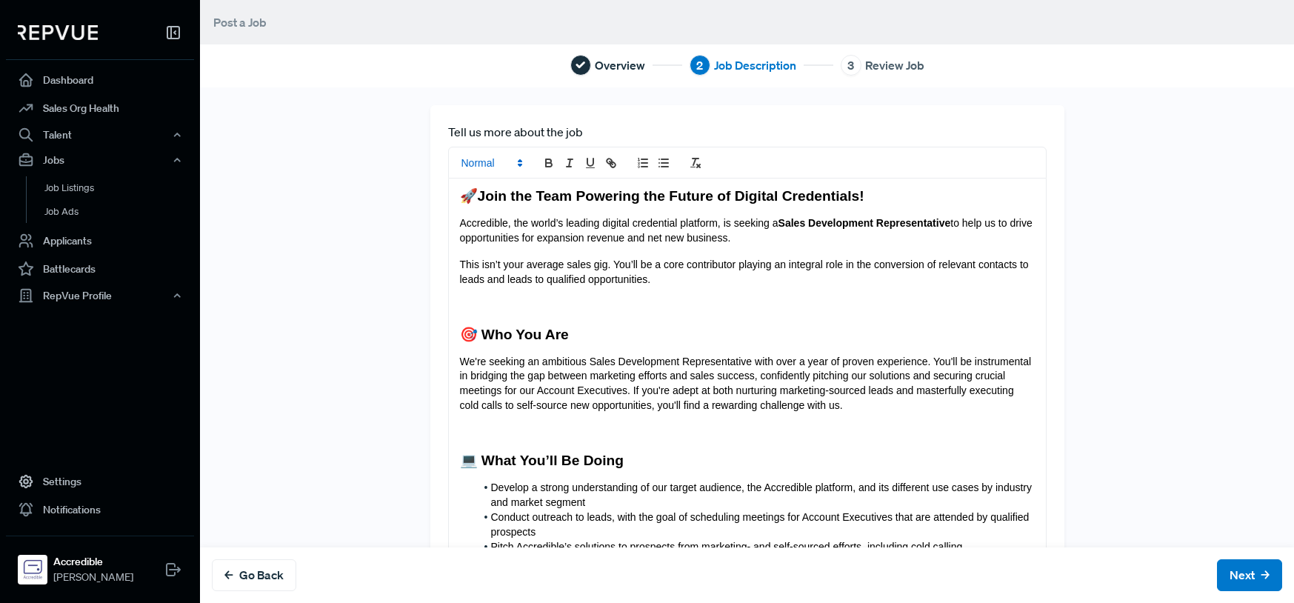
click at [519, 165] on polygon at bounding box center [520, 164] width 3 height 1
drag, startPoint x: 502, startPoint y: 260, endPoint x: 511, endPoint y: 259, distance: 8.9
click at [502, 260] on span at bounding box center [509, 257] width 95 height 26
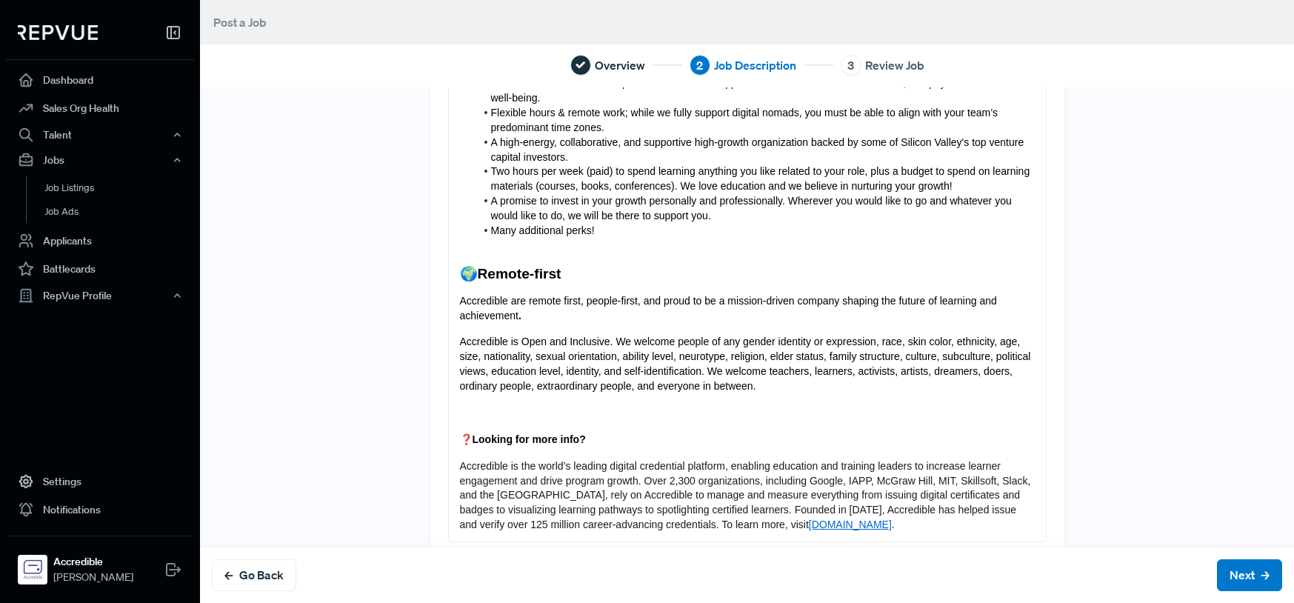
scroll to position [1487, 0]
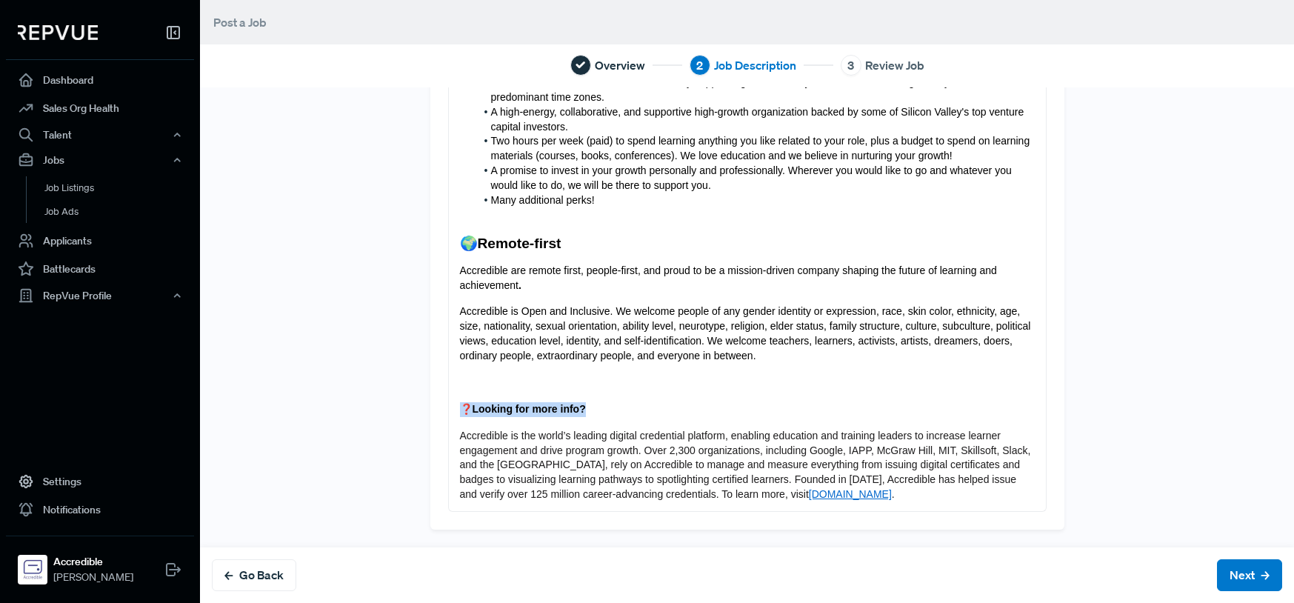
drag, startPoint x: 532, startPoint y: 407, endPoint x: 469, endPoint y: 373, distance: 71.6
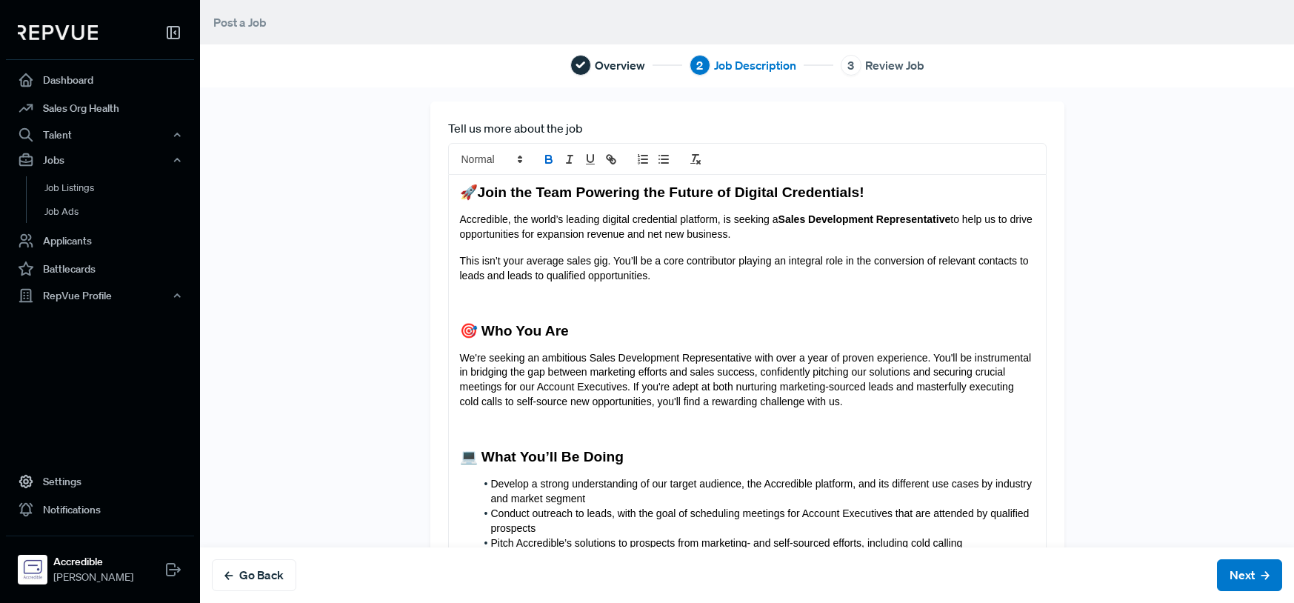
scroll to position [0, 0]
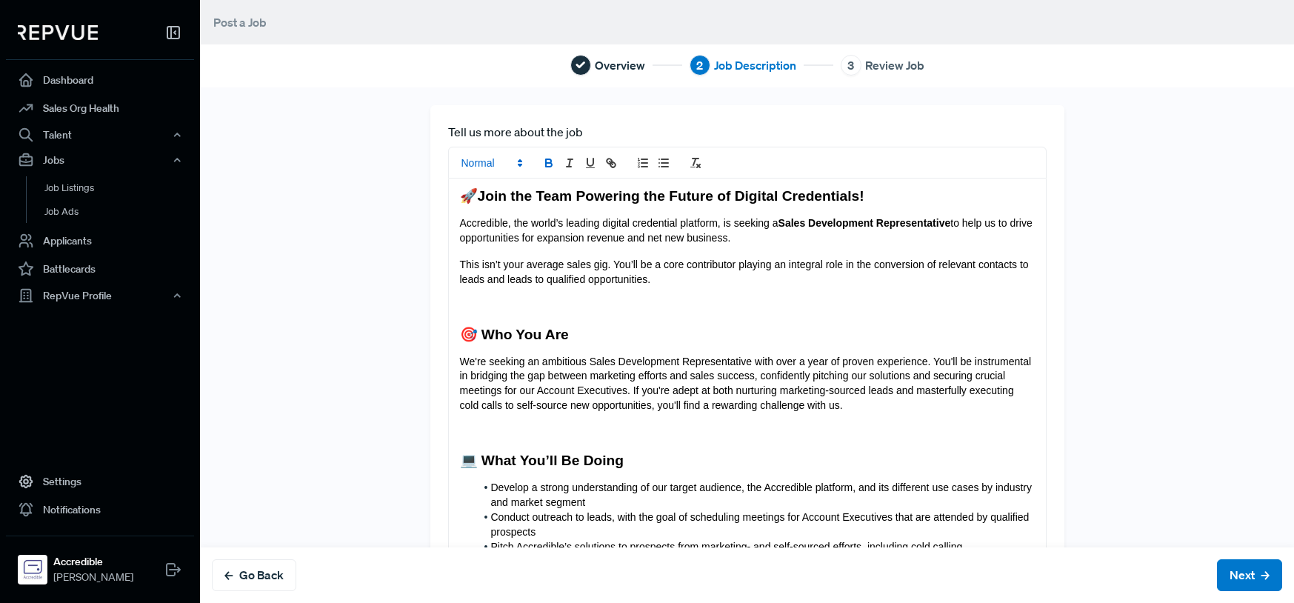
click at [513, 167] on icon at bounding box center [519, 162] width 13 height 13
click at [491, 256] on span at bounding box center [509, 257] width 95 height 26
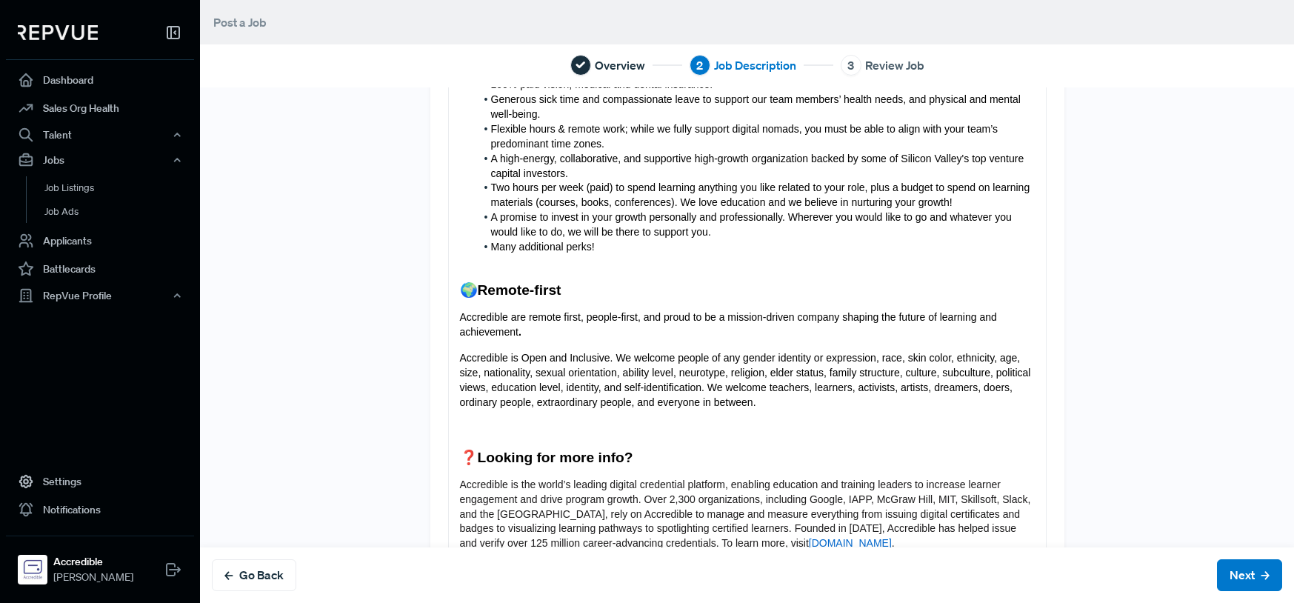
scroll to position [1490, 0]
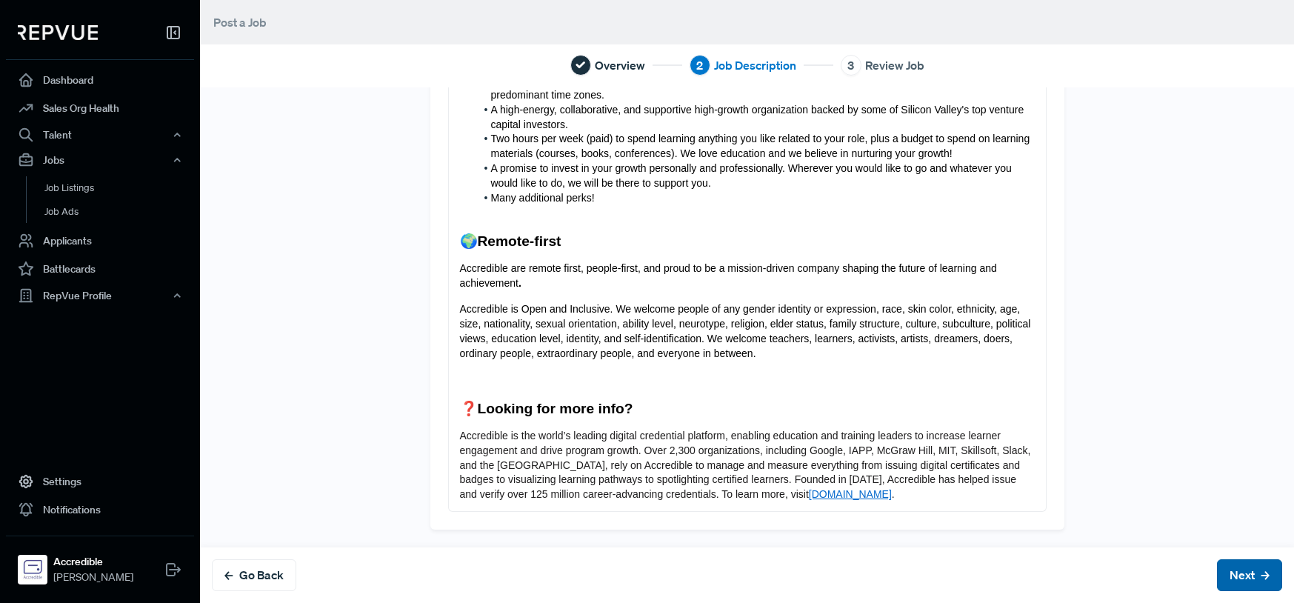
click at [1222, 579] on button "Next" at bounding box center [1249, 575] width 65 height 32
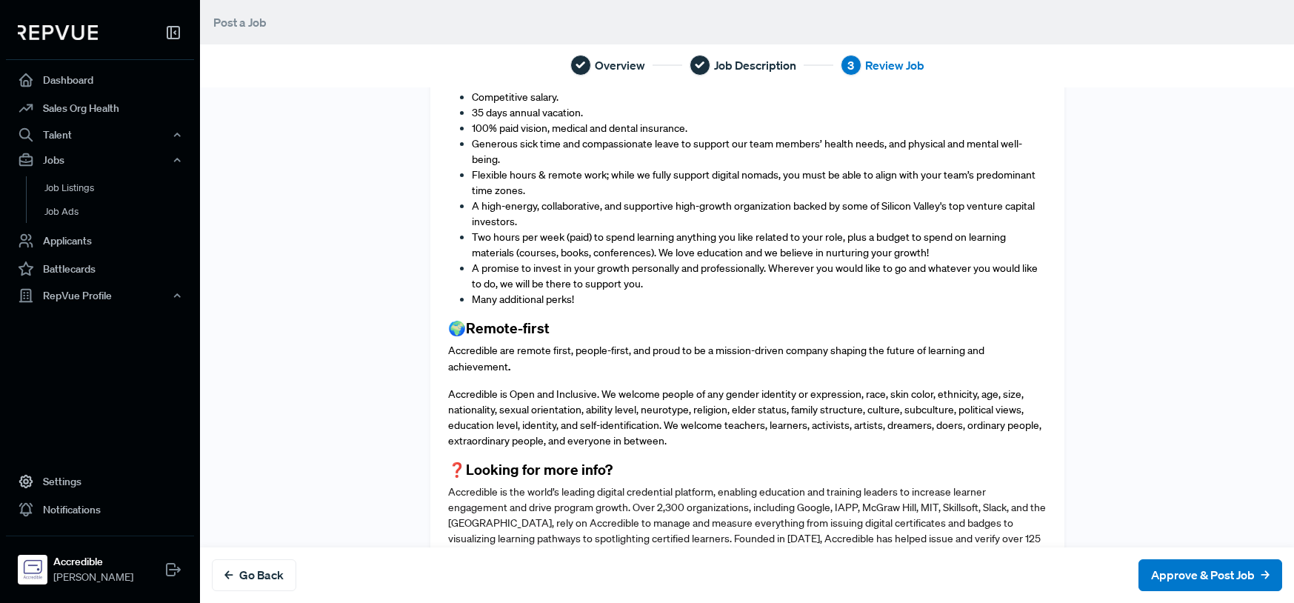
scroll to position [1562, 0]
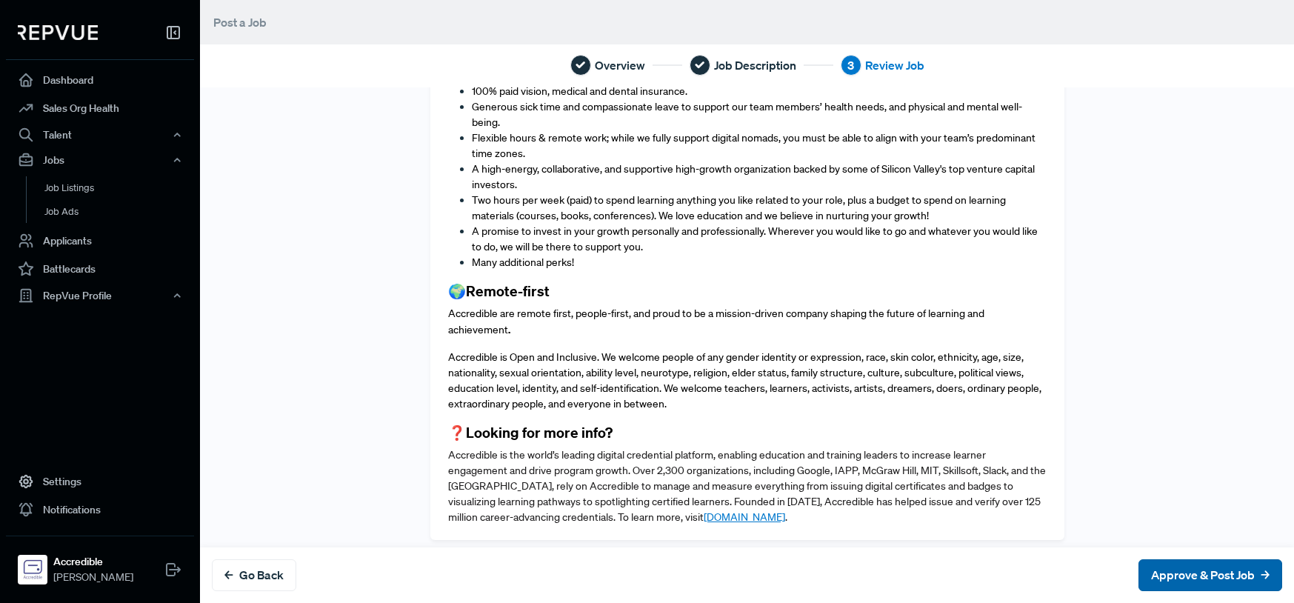
drag, startPoint x: 1190, startPoint y: 573, endPoint x: 1181, endPoint y: 573, distance: 8.9
click at [1189, 573] on button "Approve & Post Job" at bounding box center [1211, 575] width 144 height 32
